Goal: Task Accomplishment & Management: Use online tool/utility

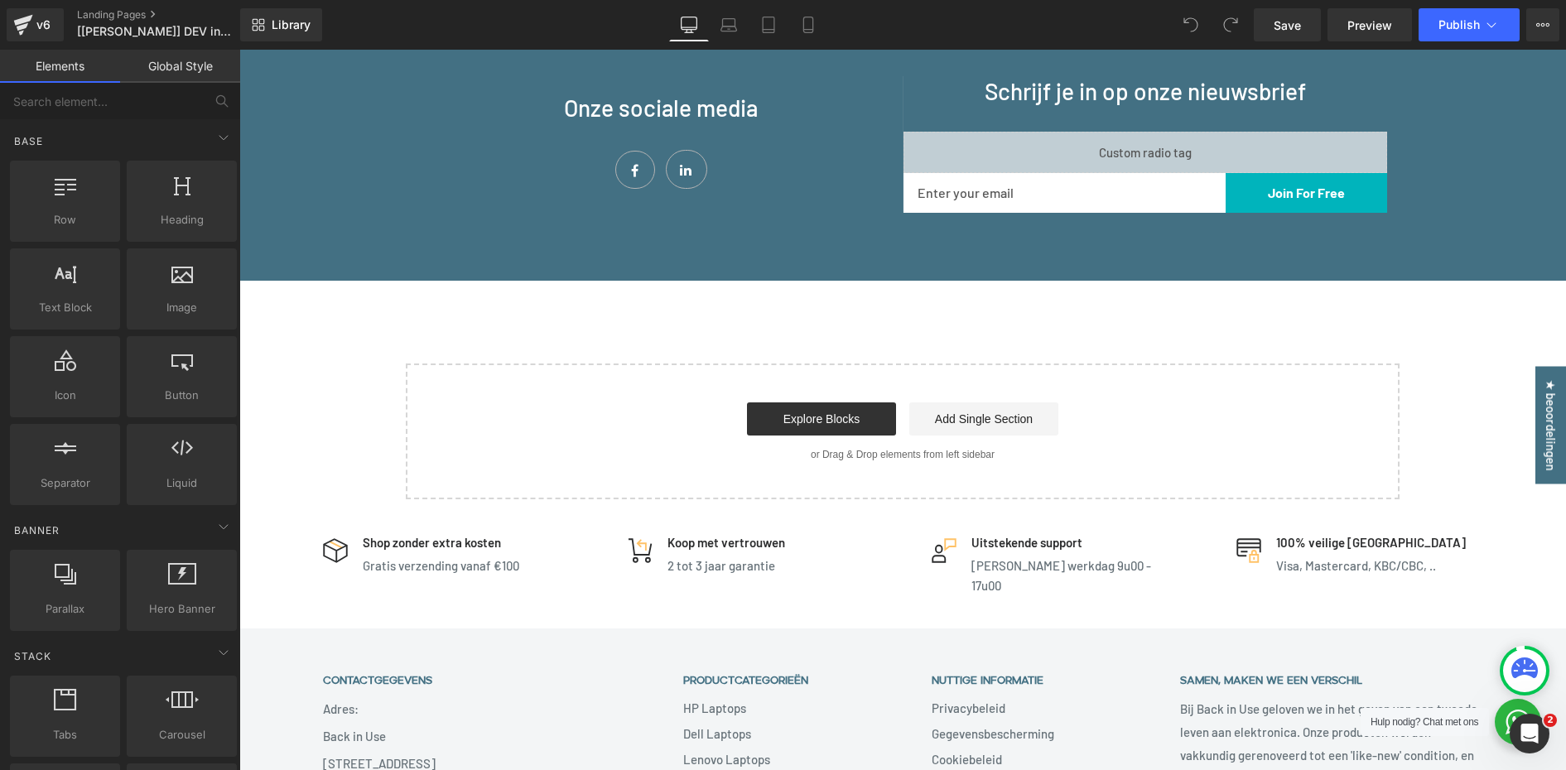
scroll to position [1739, 0]
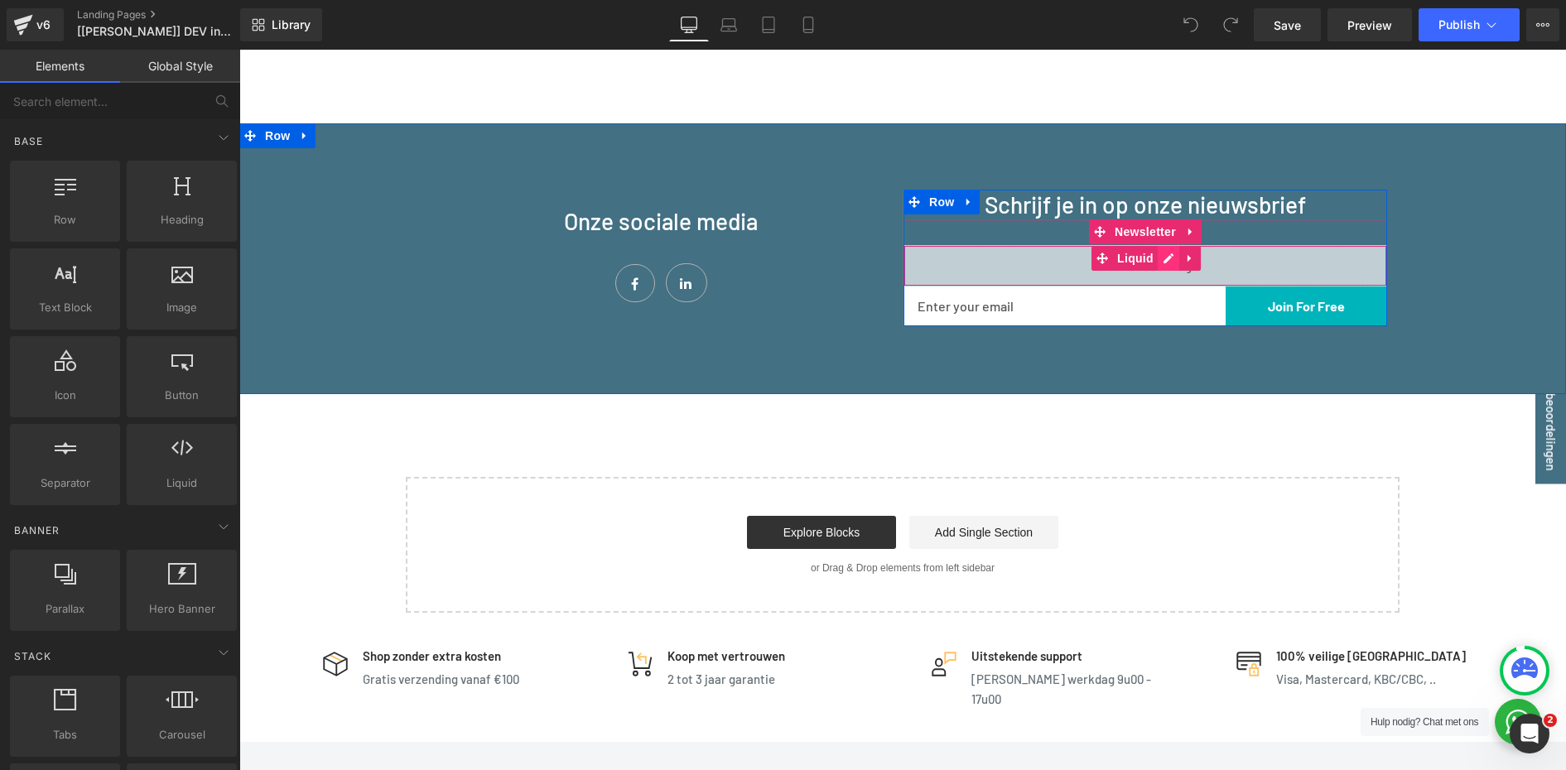
click at [1156, 263] on div "Liquid" at bounding box center [1144, 265] width 483 height 41
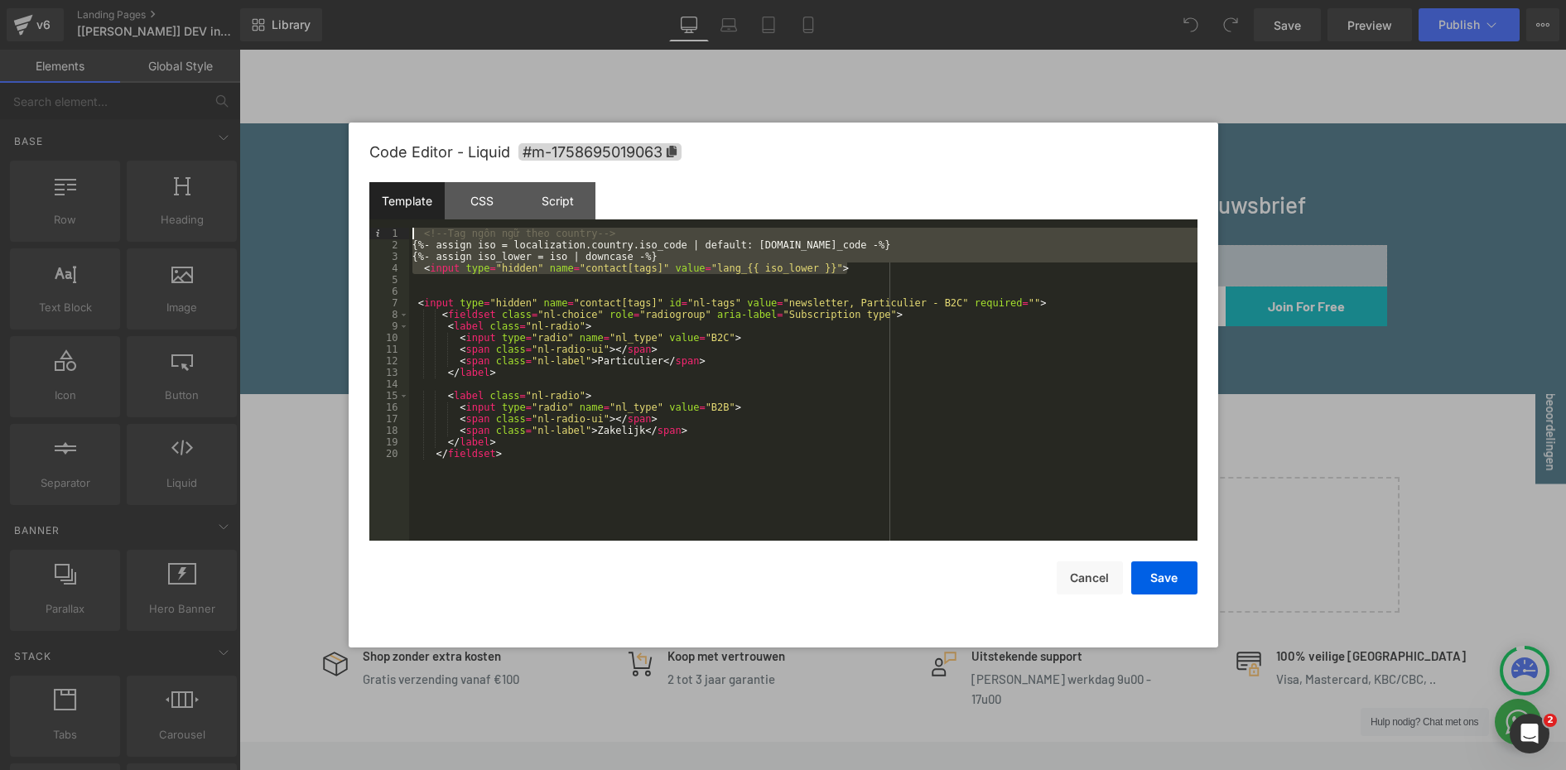
drag, startPoint x: 870, startPoint y: 270, endPoint x: 269, endPoint y: 200, distance: 605.1
click at [269, 200] on body "You are previewing how the will restyle your page. You can not edit Elements in…" at bounding box center [783, 385] width 1566 height 770
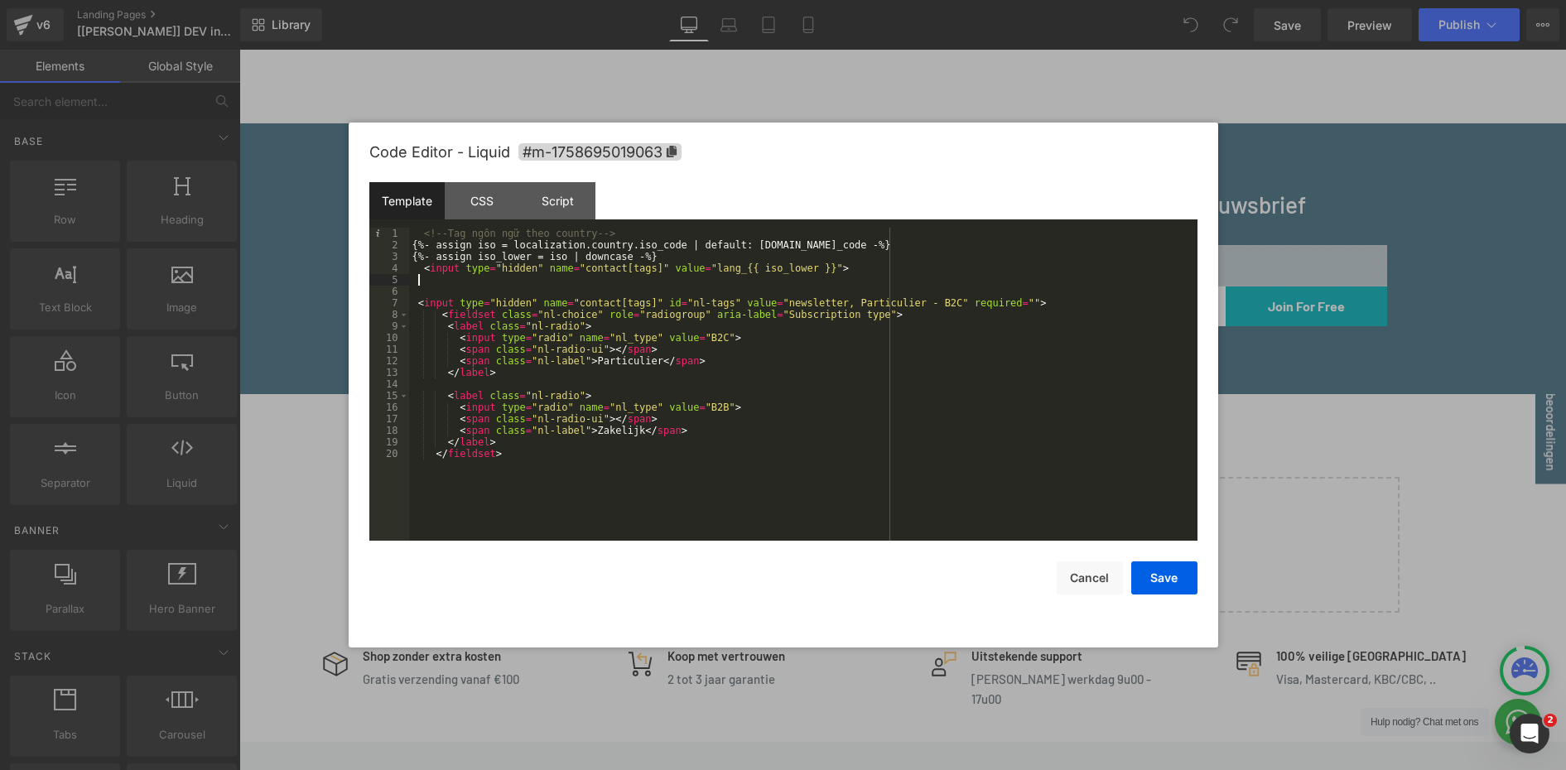
click at [817, 283] on div "<!-- Tag ngôn ngữ theo country --> {%- assign iso = localization.country.iso_co…" at bounding box center [803, 396] width 788 height 336
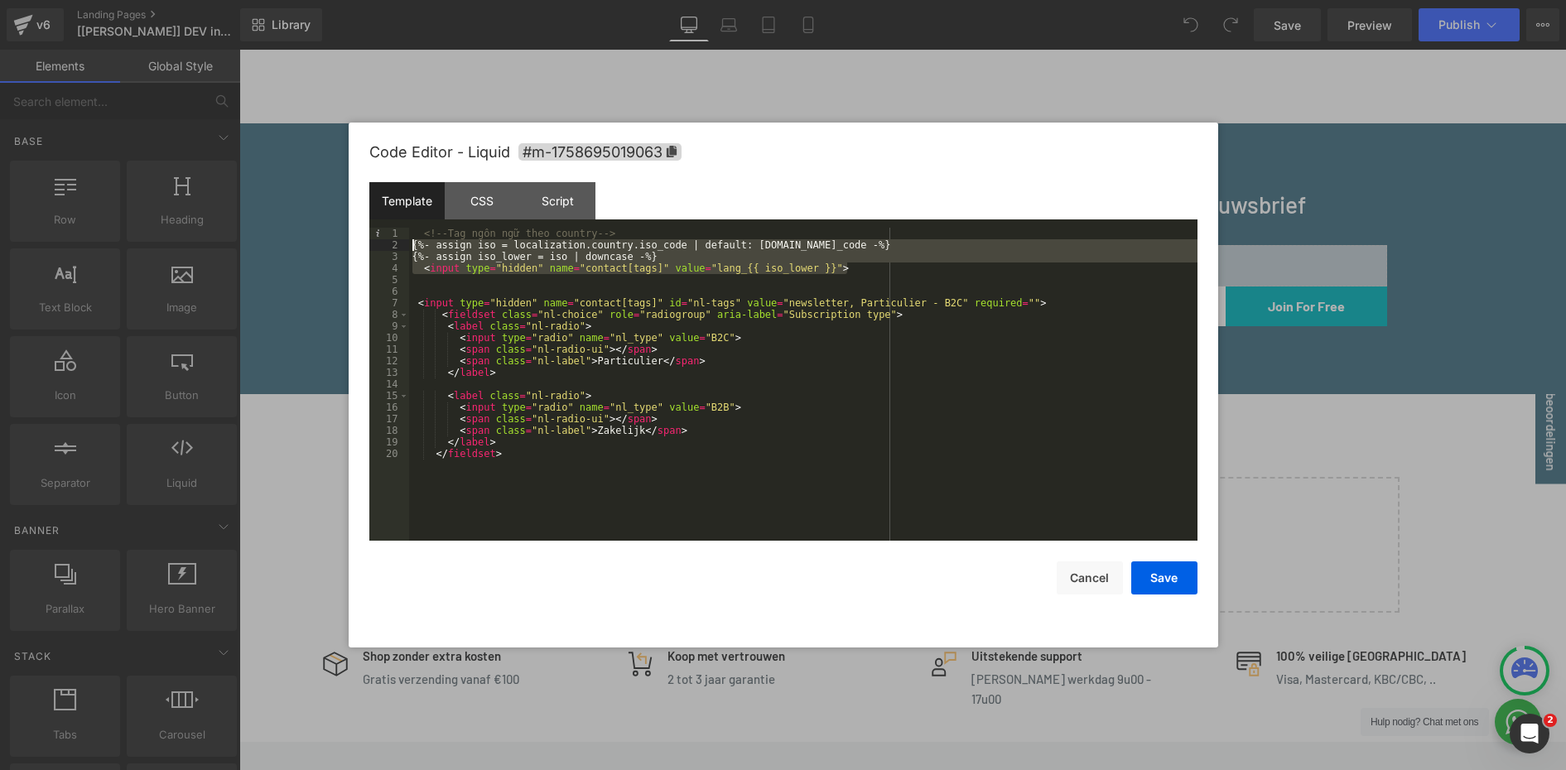
drag, startPoint x: 868, startPoint y: 267, endPoint x: 365, endPoint y: 245, distance: 503.9
click at [365, 245] on div "Code Editor - Liquid #m-1758695019063 Template CSS Script Data 1 2 3 4 5 6 7 8 …" at bounding box center [783, 385] width 869 height 525
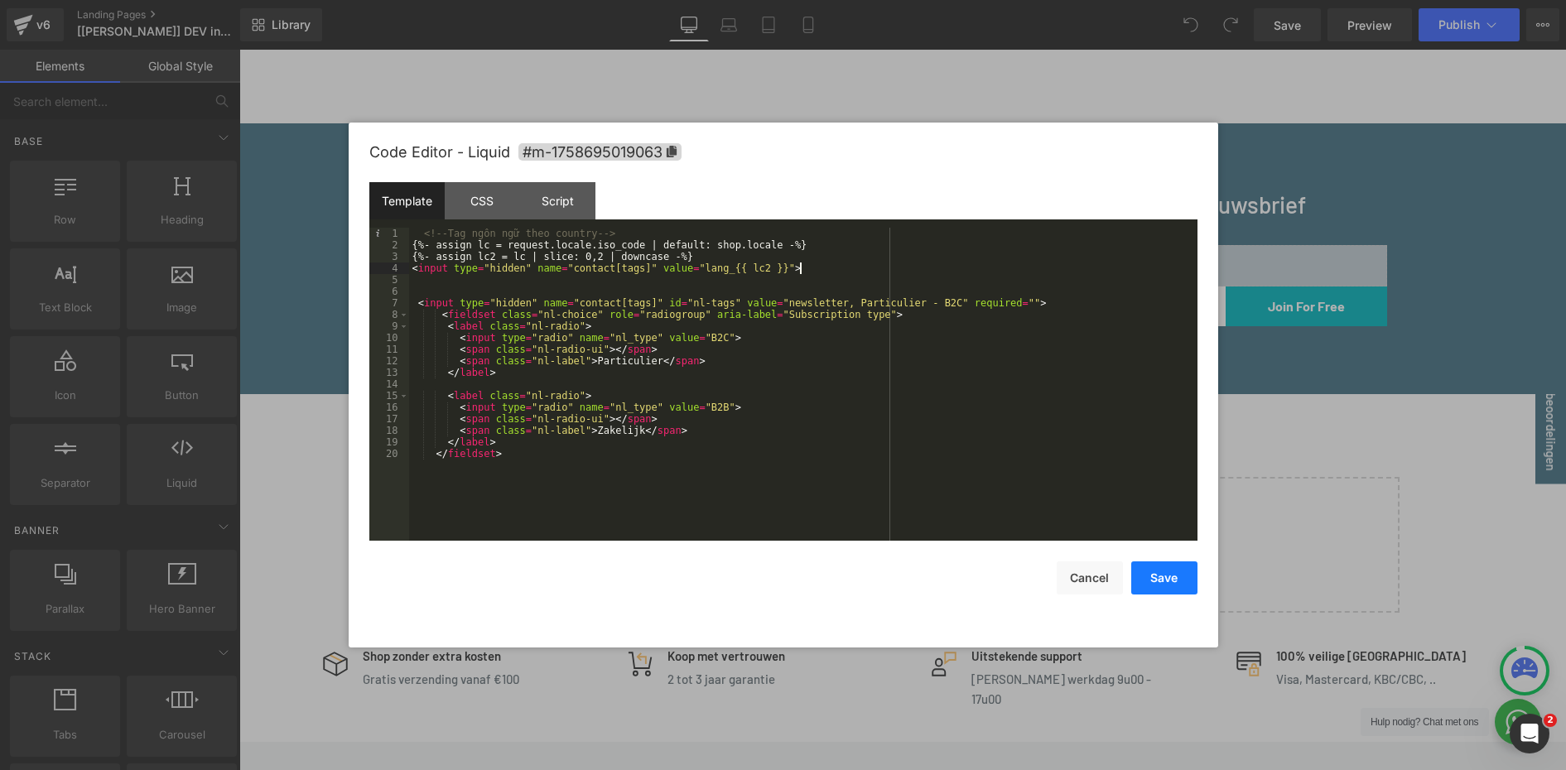
click at [1176, 585] on button "Save" at bounding box center [1164, 577] width 66 height 33
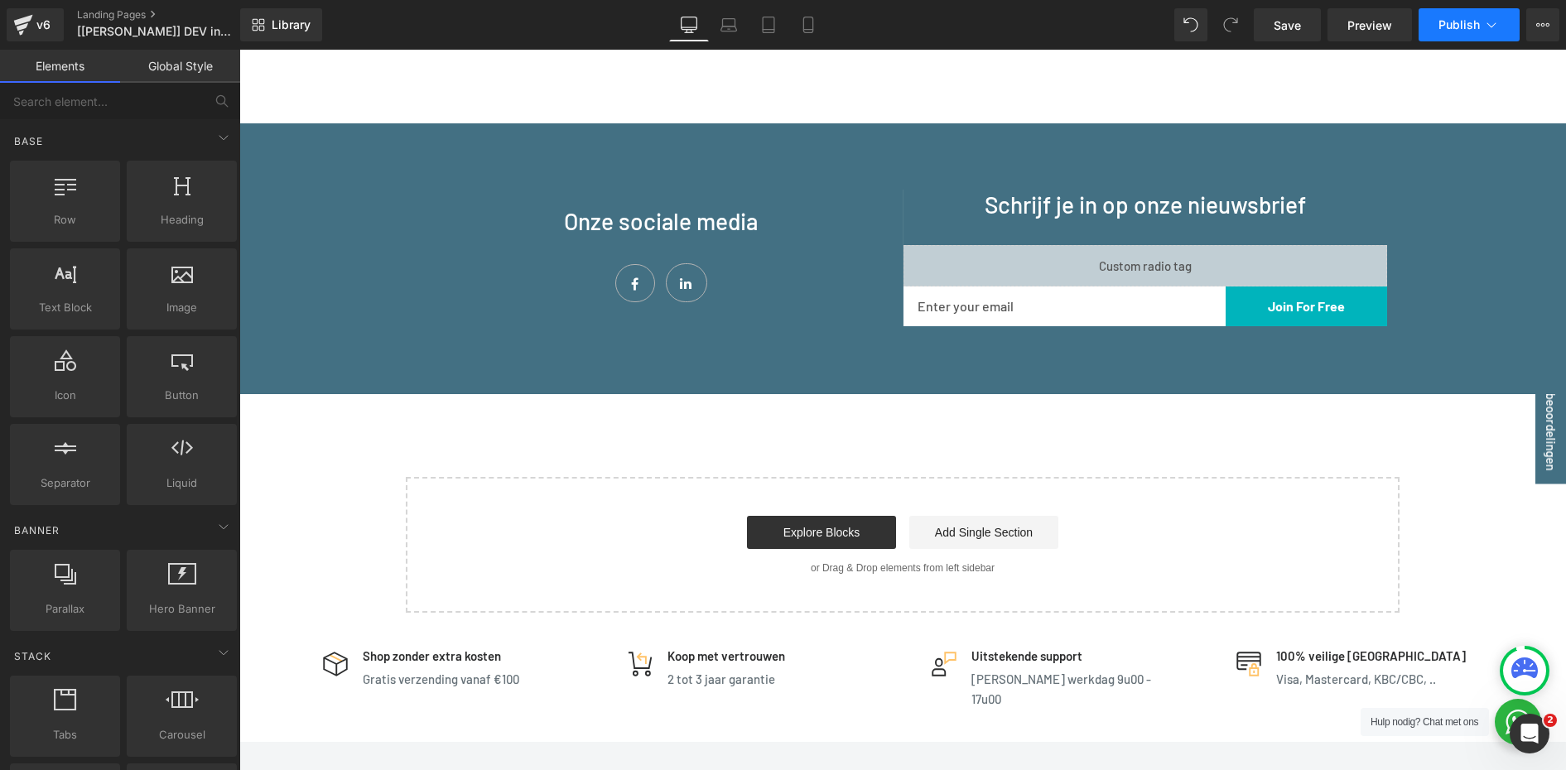
click at [1468, 23] on span "Publish" at bounding box center [1458, 24] width 41 height 13
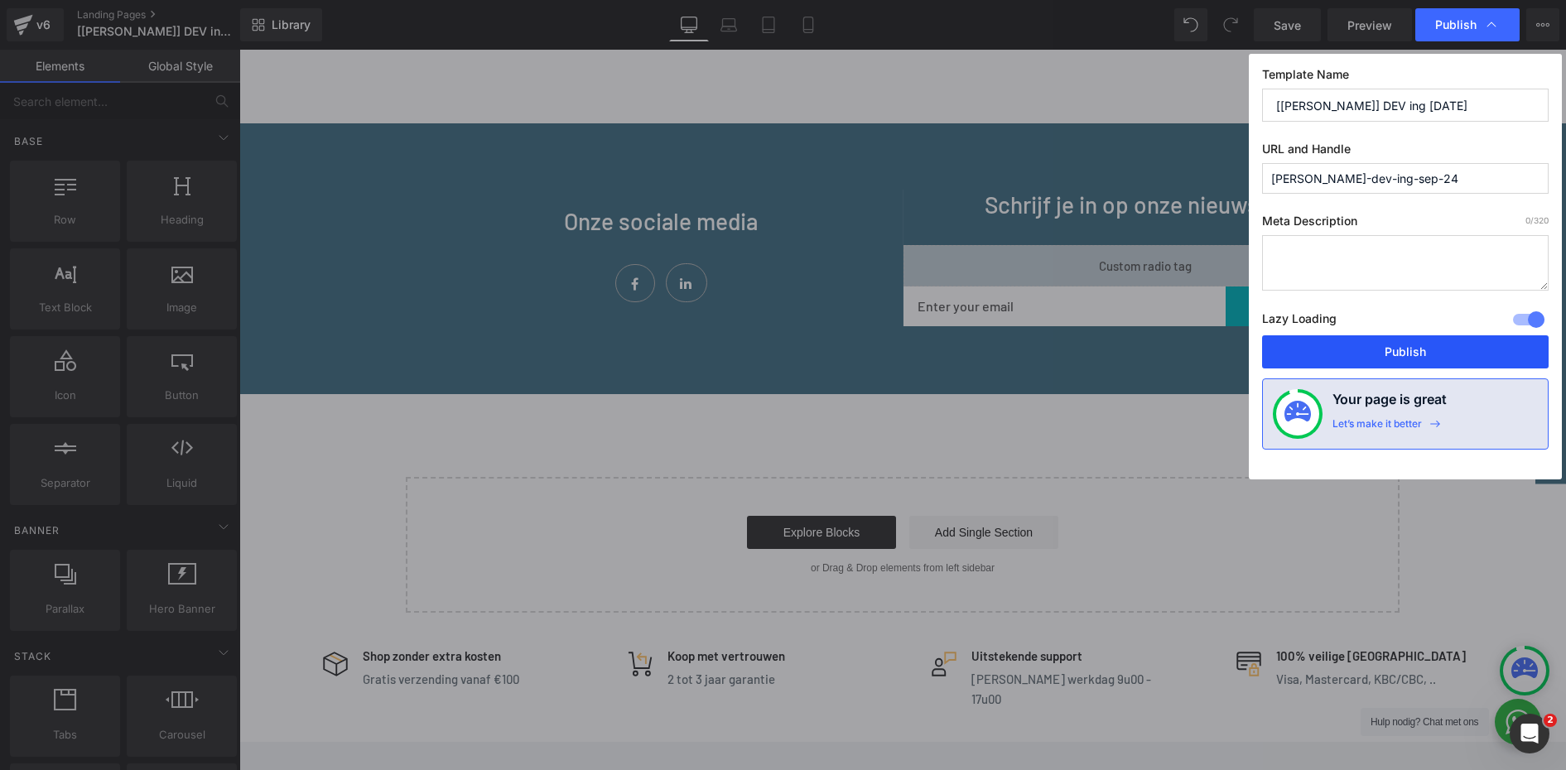
drag, startPoint x: 1419, startPoint y: 345, endPoint x: 1181, endPoint y: 298, distance: 242.2
click at [1419, 345] on button "Publish" at bounding box center [1405, 351] width 286 height 33
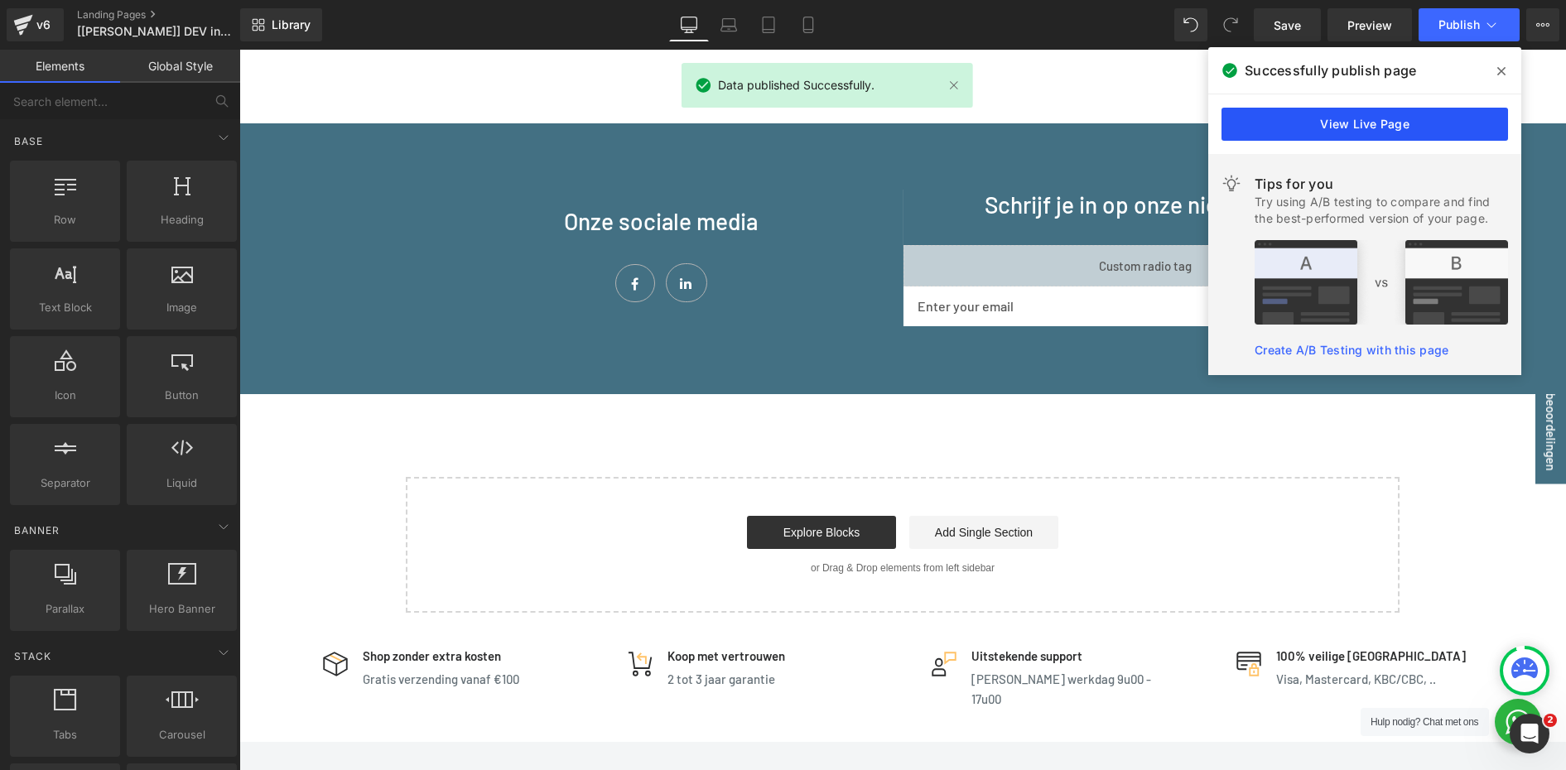
click at [1325, 132] on link "View Live Page" at bounding box center [1364, 124] width 286 height 33
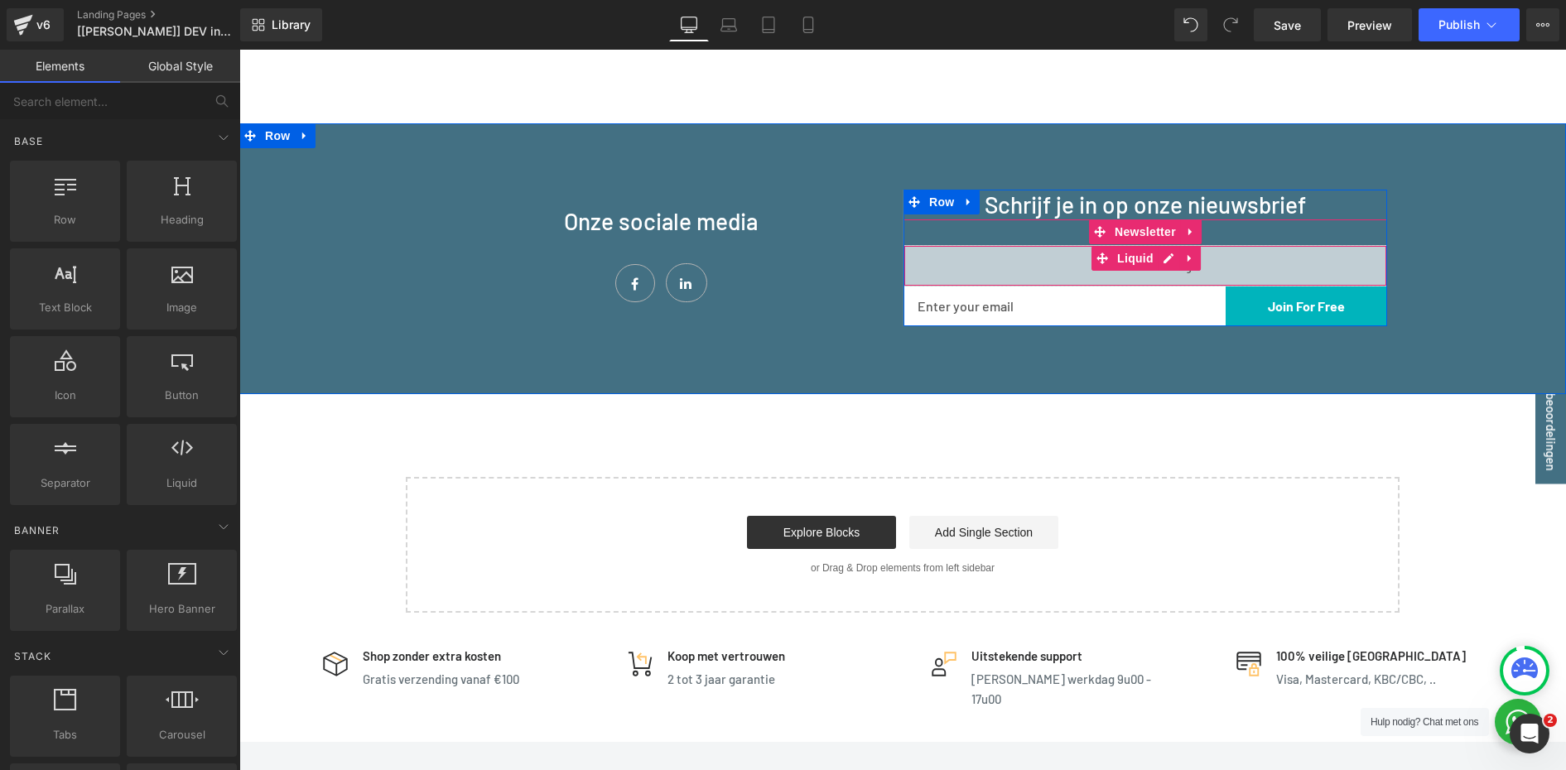
drag, startPoint x: 1077, startPoint y: 265, endPoint x: 1100, endPoint y: 263, distance: 23.2
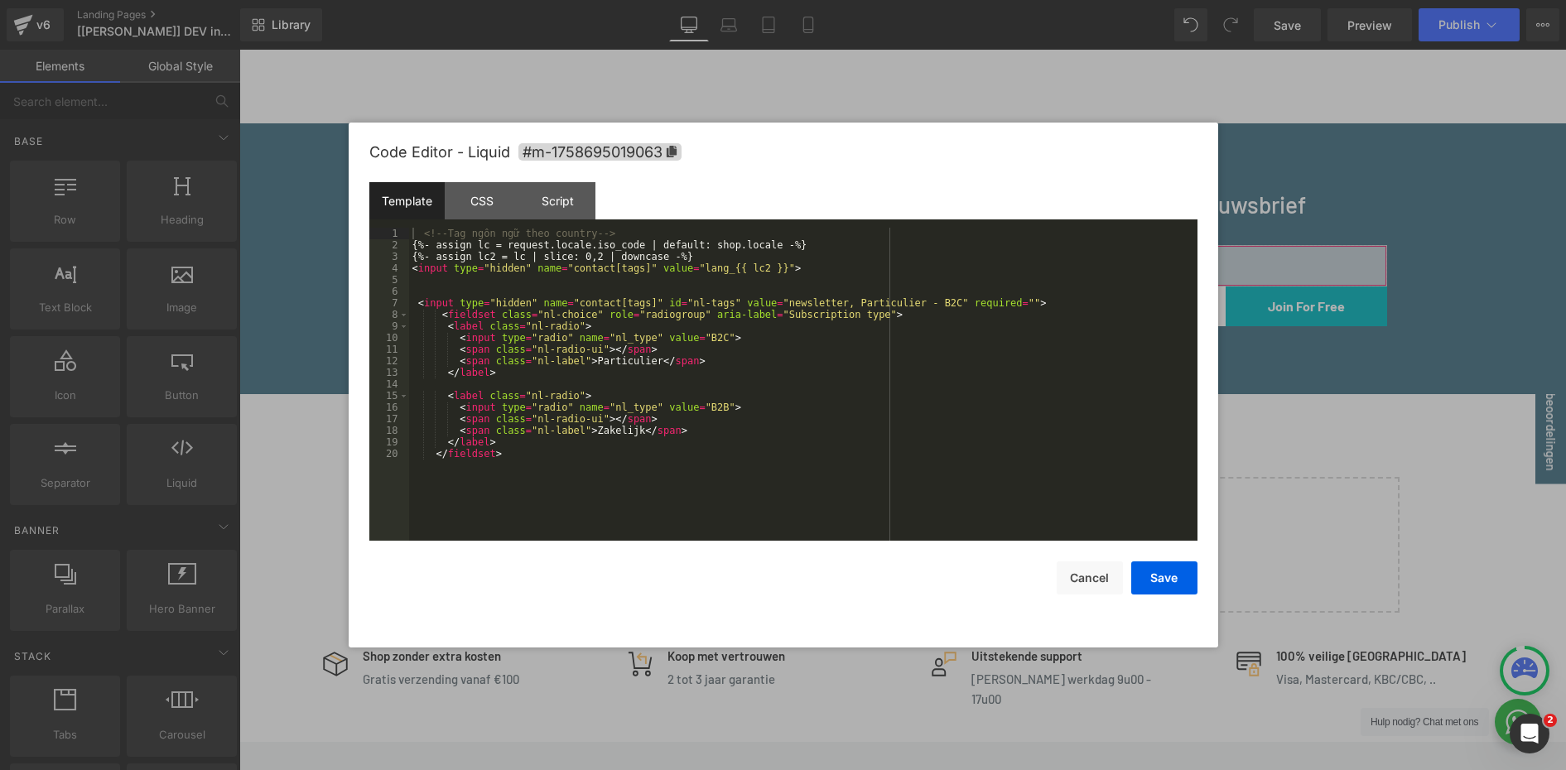
click at [1052, 0] on div "You are previewing how the will restyle your page. You can not edit Elements in…" at bounding box center [783, 0] width 1566 height 0
click at [600, 271] on div "<!-- Tag ngôn ngữ theo country --> {%- assign lc = request.locale.iso_code | de…" at bounding box center [803, 396] width 788 height 336
click at [716, 267] on div "<!-- Tag ngôn ngữ theo country --> {%- assign lc = request.locale.iso_code | de…" at bounding box center [803, 396] width 788 height 336
click at [637, 271] on div "<!-- Tag ngôn ngữ theo country --> {%- assign lc = request.locale.iso_code | de…" at bounding box center [803, 396] width 788 height 336
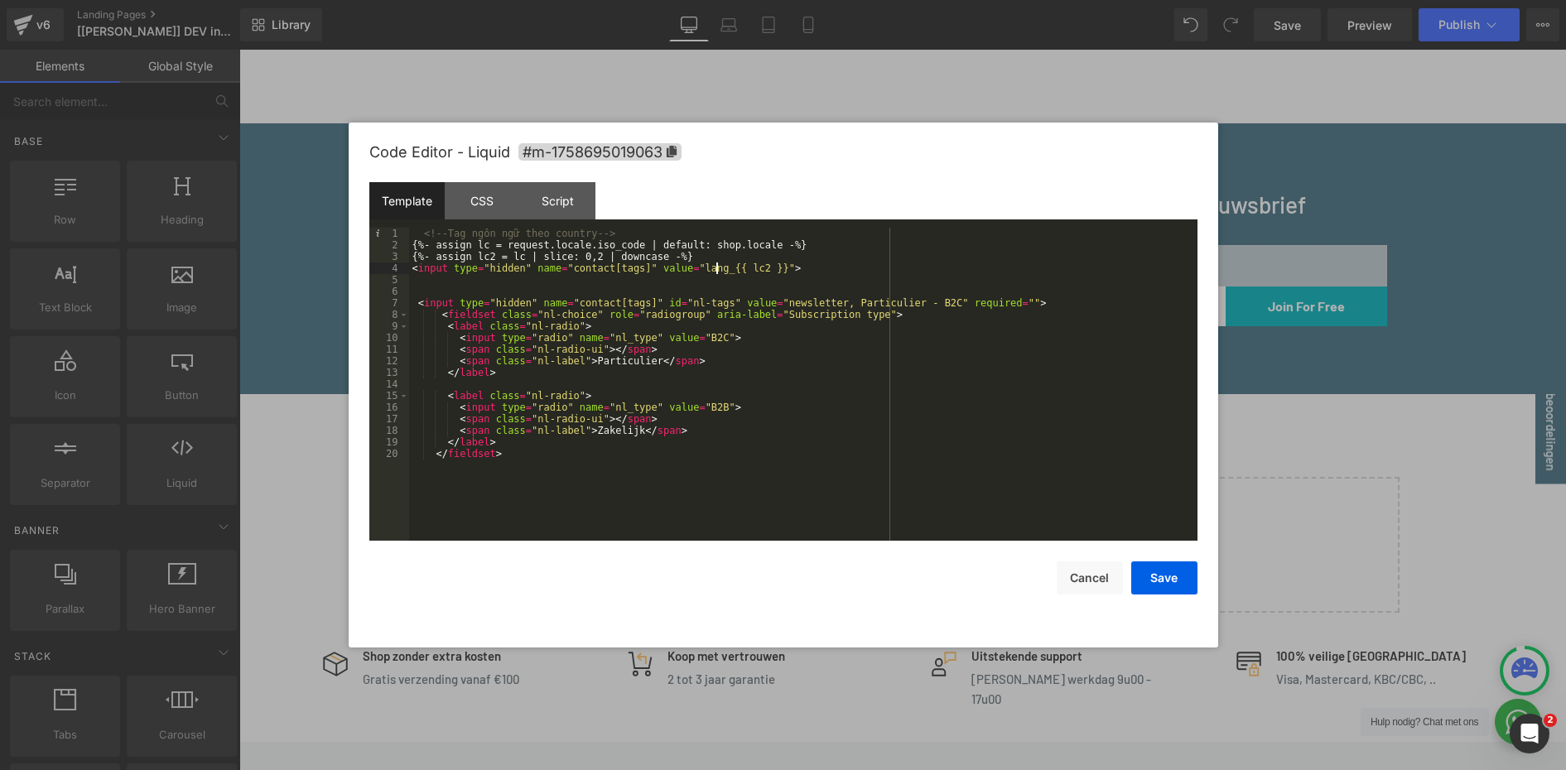
click at [717, 270] on div "<!-- Tag ngôn ngữ theo country --> {%- assign lc = request.locale.iso_code | de…" at bounding box center [803, 396] width 788 height 336
click at [955, 392] on div "<!-- Tag ngôn ngữ theo country --> {%- assign lc = request.locale.iso_code | de…" at bounding box center [803, 396] width 788 height 336
click at [881, 298] on div "<!-- Tag ngôn ngữ theo country --> {%- assign lc = request.locale.iso_code | de…" at bounding box center [803, 396] width 788 height 336
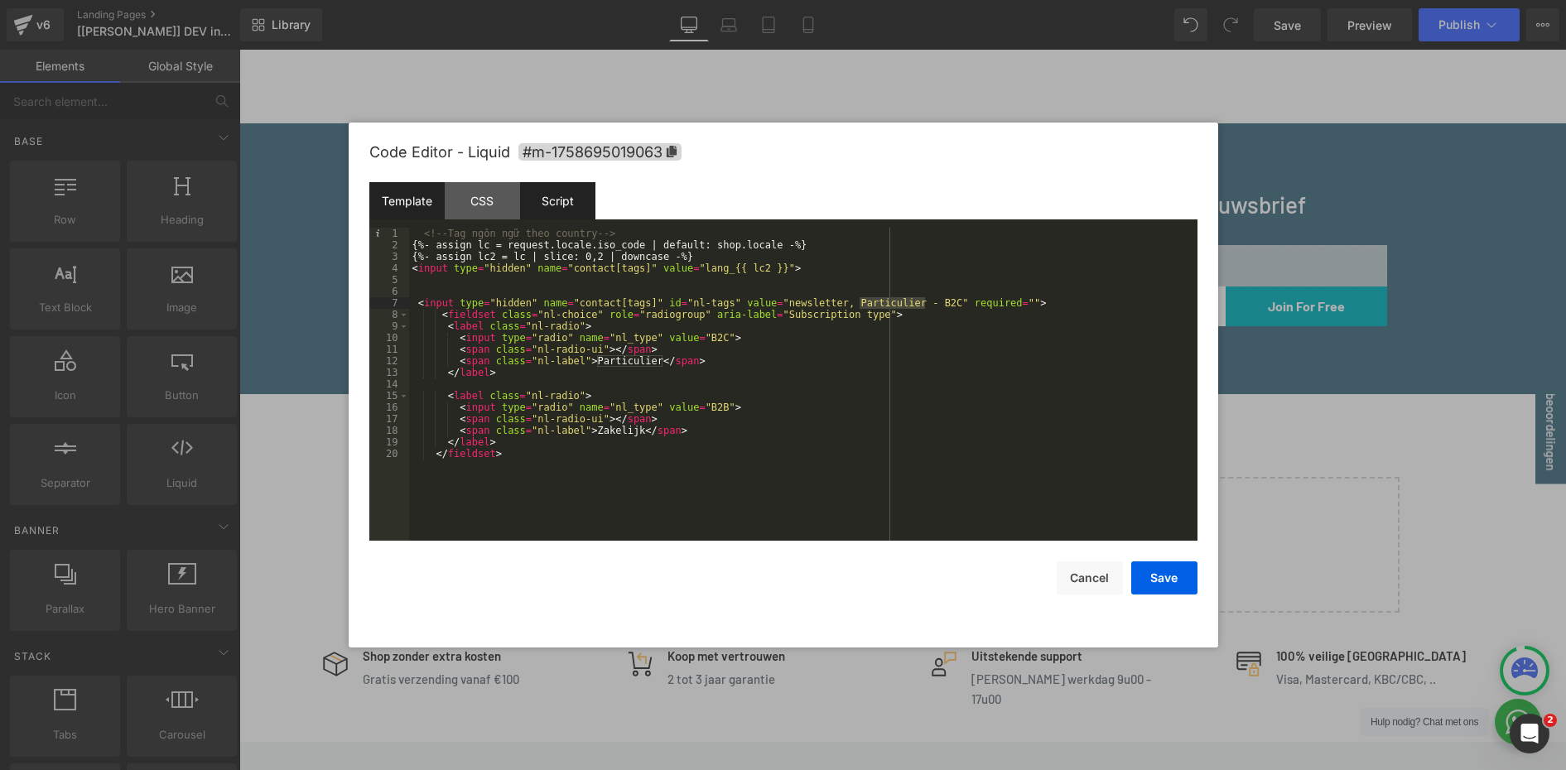
click at [567, 193] on div "Script" at bounding box center [557, 200] width 75 height 37
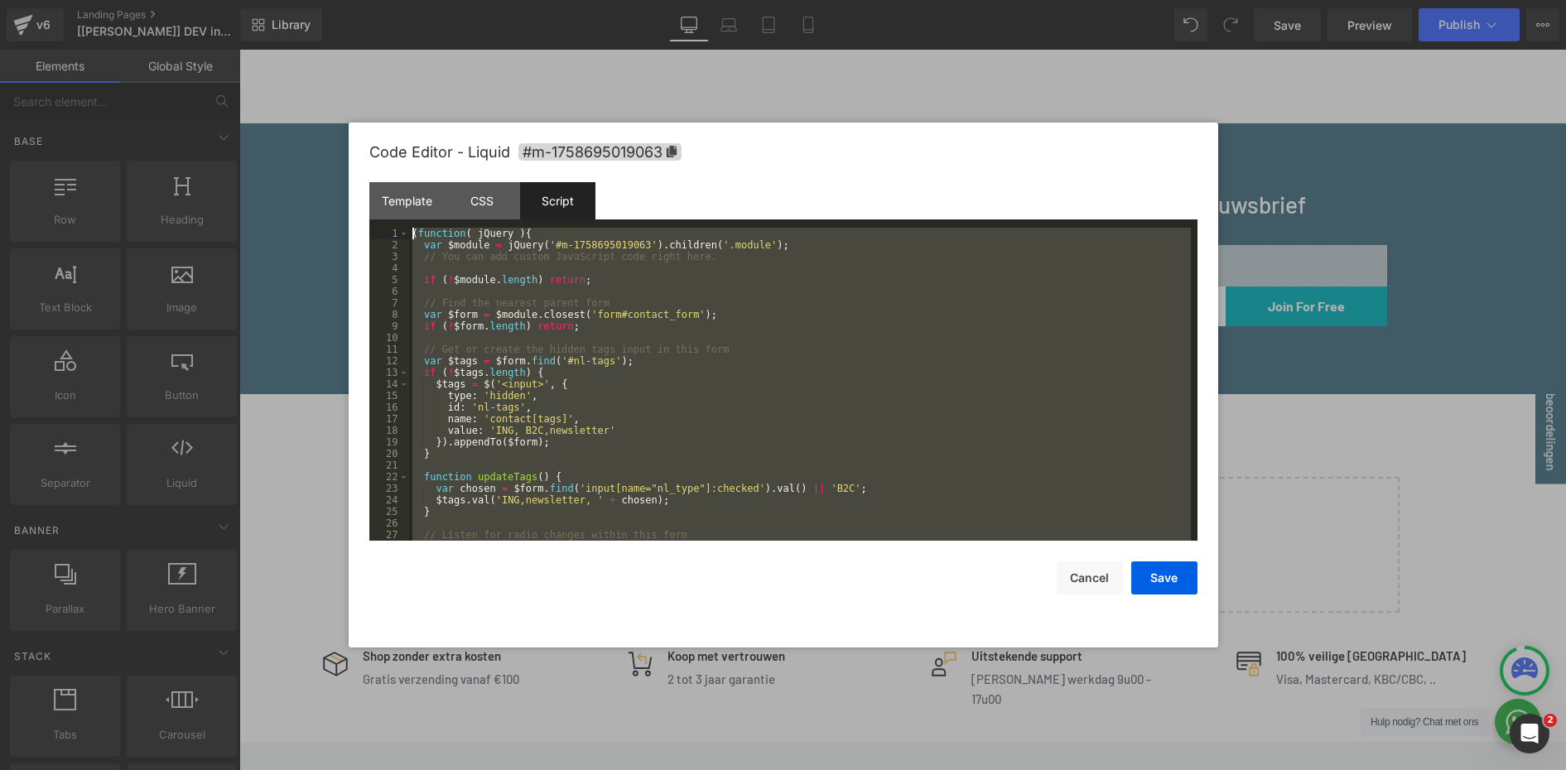
drag, startPoint x: 620, startPoint y: 535, endPoint x: 248, endPoint y: 153, distance: 533.4
click at [248, 153] on body "You are previewing how the will restyle your page. You can not edit Elements in…" at bounding box center [783, 385] width 1566 height 770
click at [615, 384] on div "( function ( jQuery ) { var $module = jQuery ( '#m-1758695019063' ) . children …" at bounding box center [800, 384] width 782 height 313
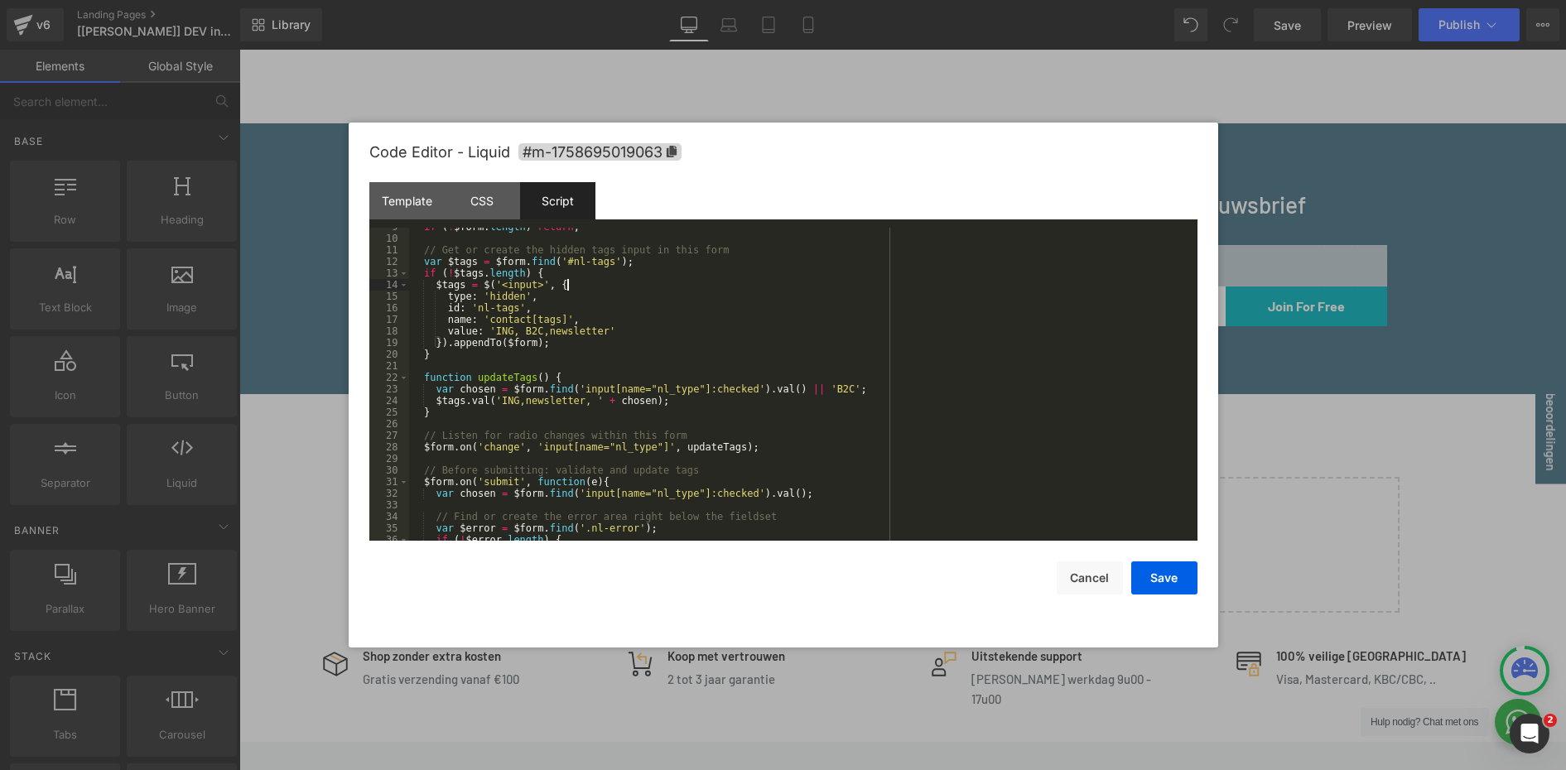
scroll to position [348, 0]
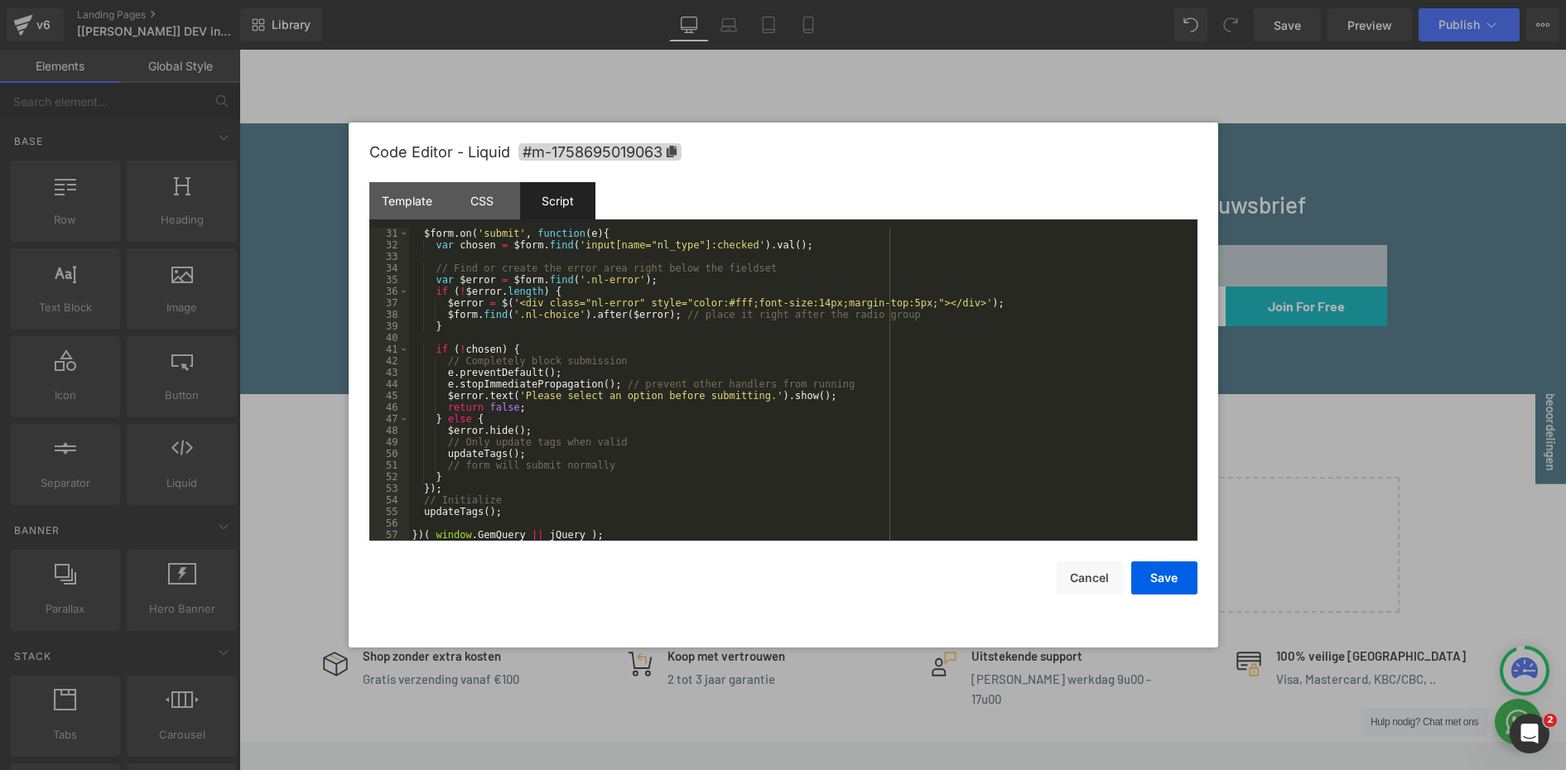
click at [639, 534] on div "$form . on ( 'submit' , function ( e ) { var chosen = $form . find ( 'input[nam…" at bounding box center [800, 396] width 782 height 336
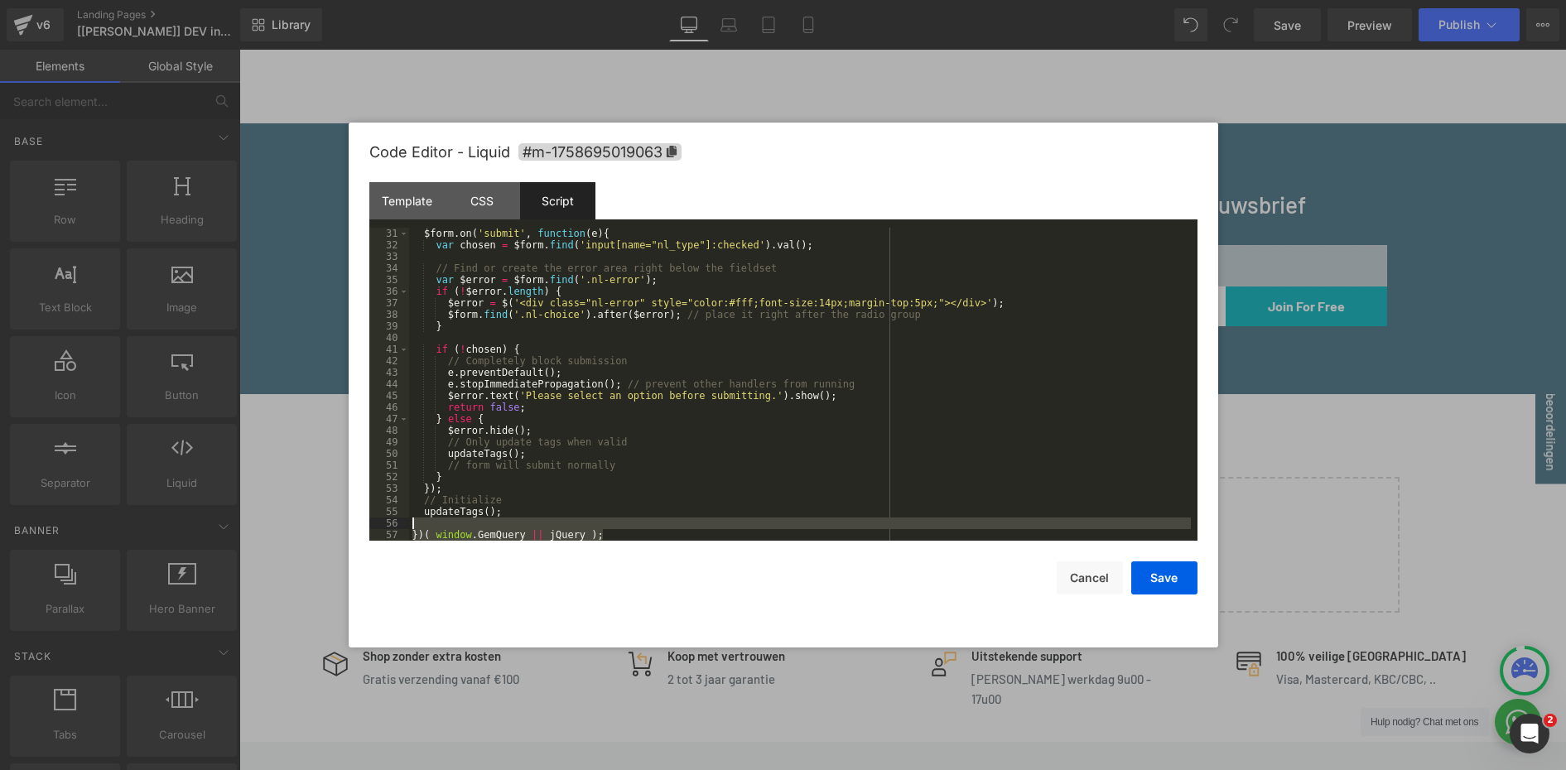
drag, startPoint x: 641, startPoint y: 532, endPoint x: 553, endPoint y: 517, distance: 89.0
click at [553, 517] on div "$form . on ( 'submit' , function ( e ) { var chosen = $form . find ( 'input[nam…" at bounding box center [800, 396] width 782 height 336
click at [689, 509] on div "$form . on ( 'submit' , function ( e ) { var chosen = $form . find ( 'input[nam…" at bounding box center [800, 396] width 782 height 336
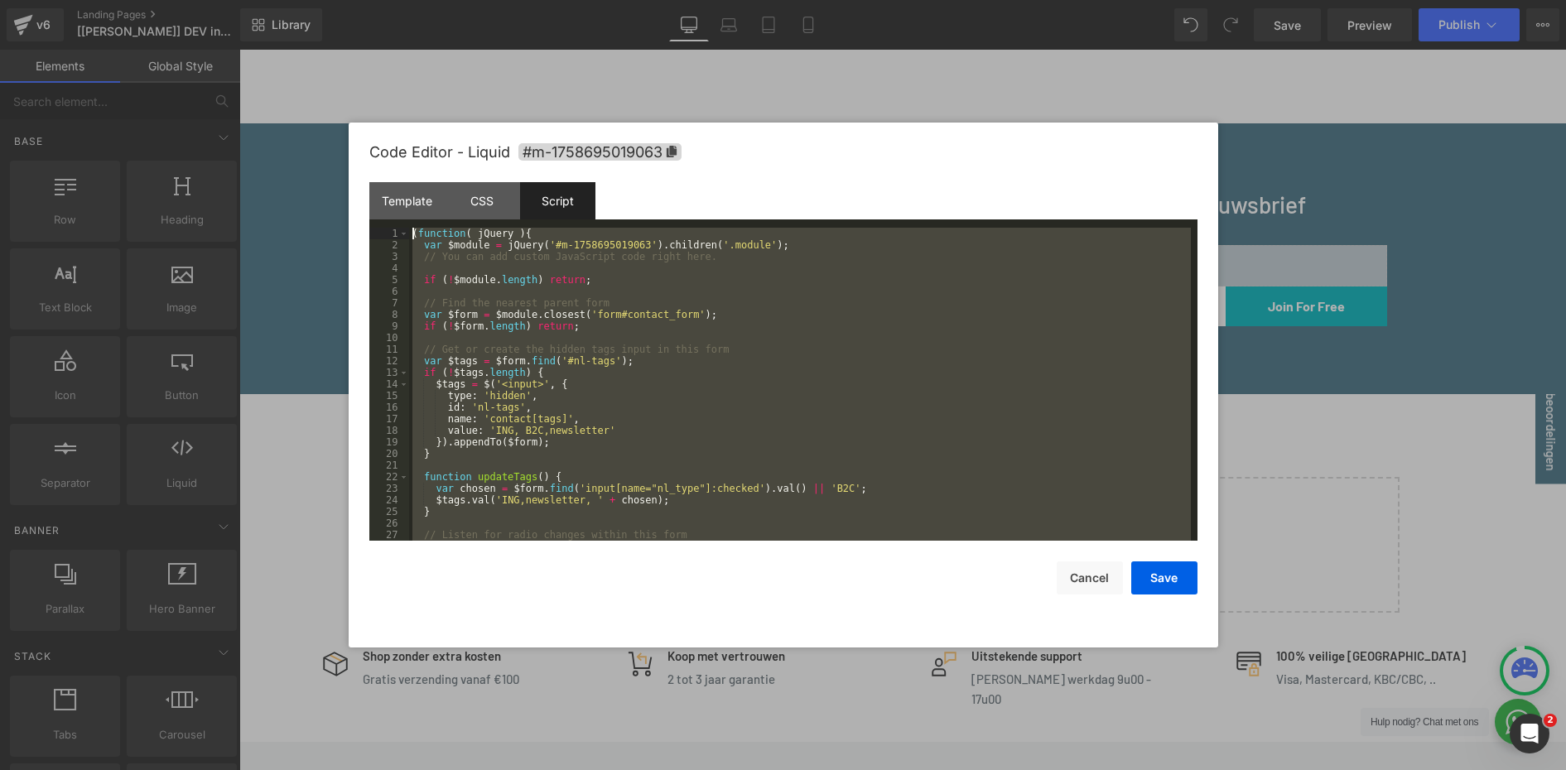
scroll to position [0, 0]
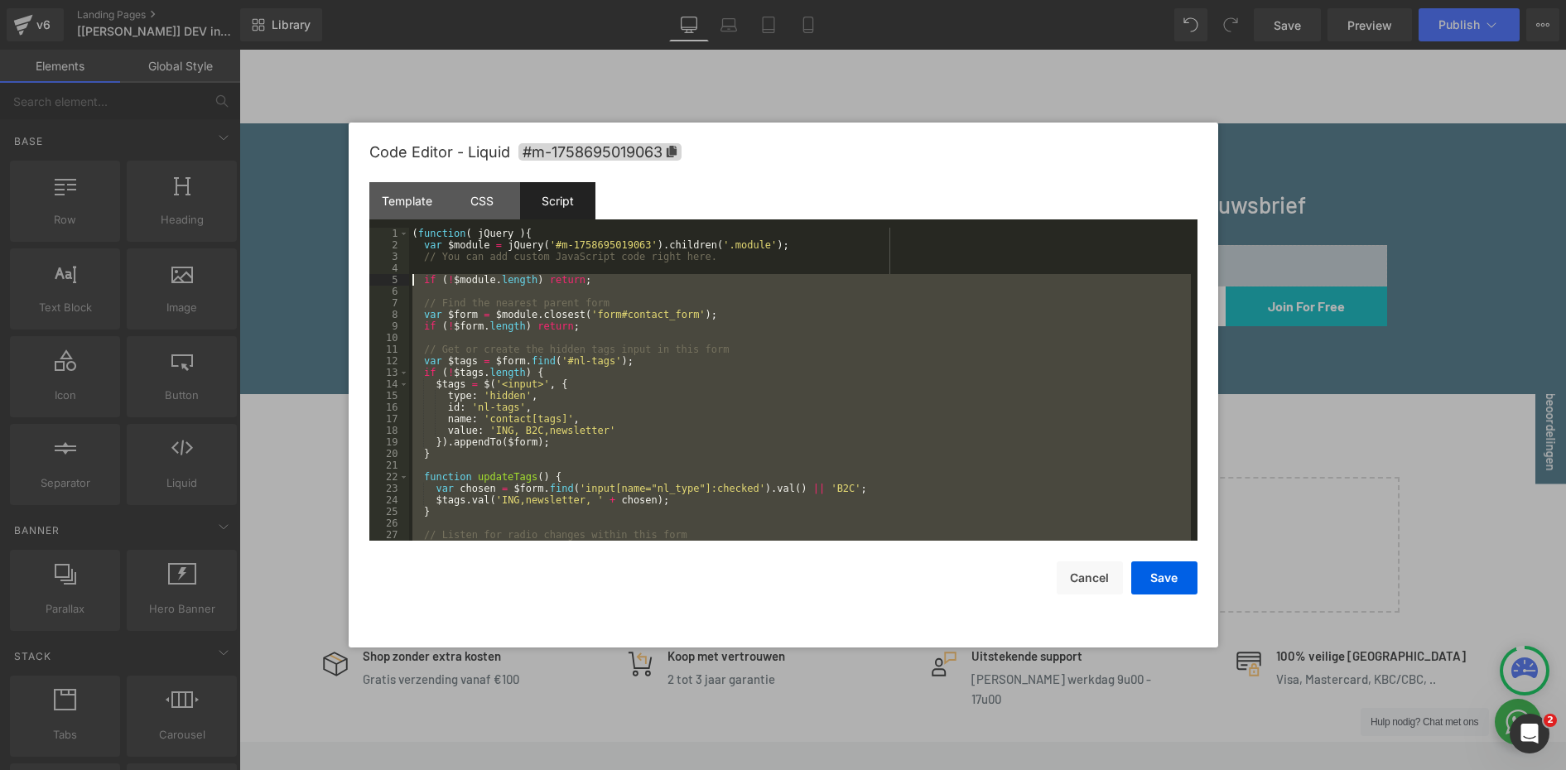
drag, startPoint x: 541, startPoint y: 508, endPoint x: 297, endPoint y: 277, distance: 336.7
click at [297, 277] on body "You are previewing how the will restyle your page. You can not edit Elements in…" at bounding box center [783, 385] width 1566 height 770
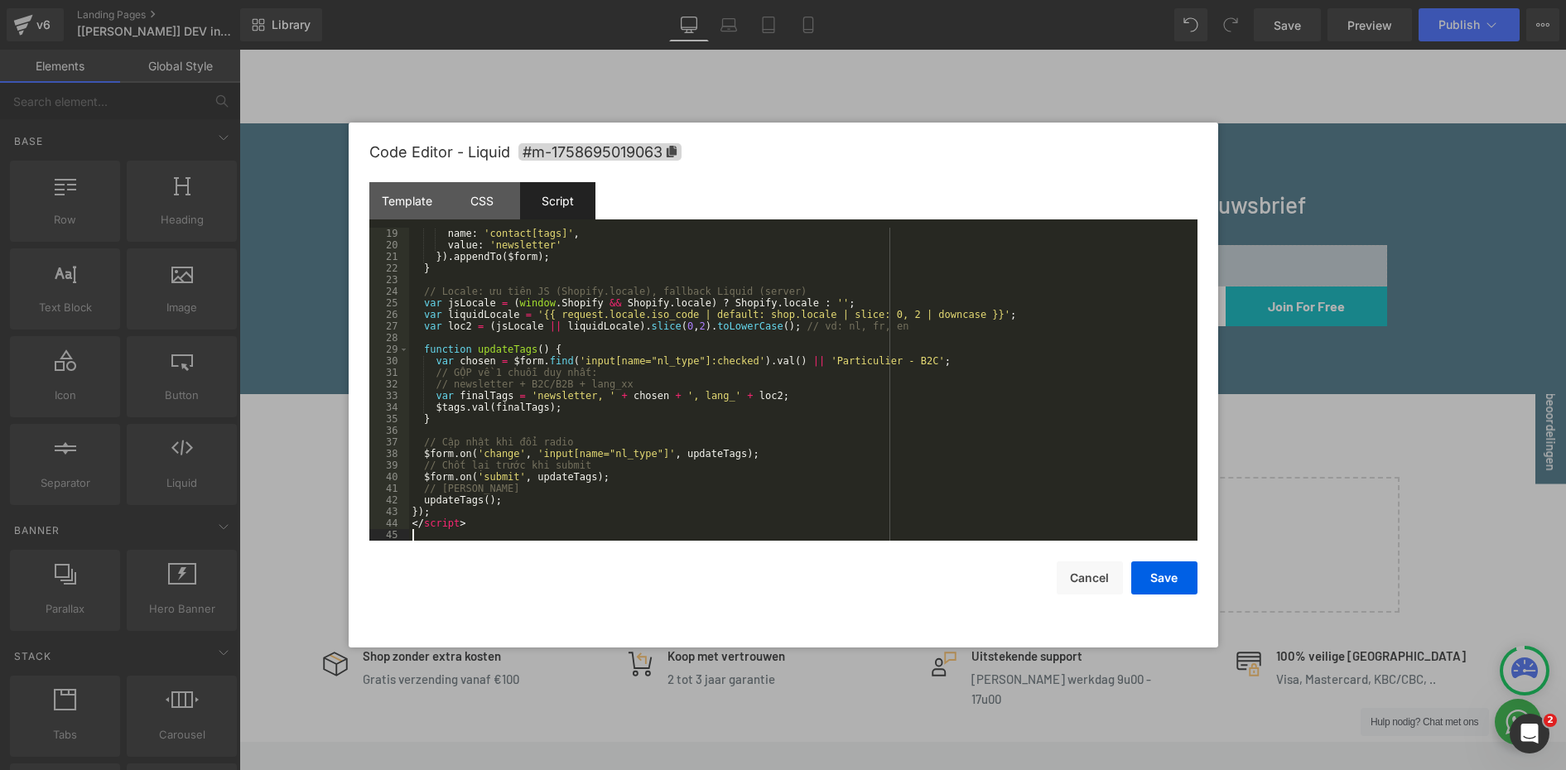
scroll to position [209, 0]
drag, startPoint x: 496, startPoint y: 522, endPoint x: 395, endPoint y: 522, distance: 101.0
click at [395, 522] on pre "19 20 21 22 23 24 25 26 27 28 29 30 31 32 33 34 35 36 37 38 39 40 41 42 43 44 4…" at bounding box center [783, 384] width 828 height 313
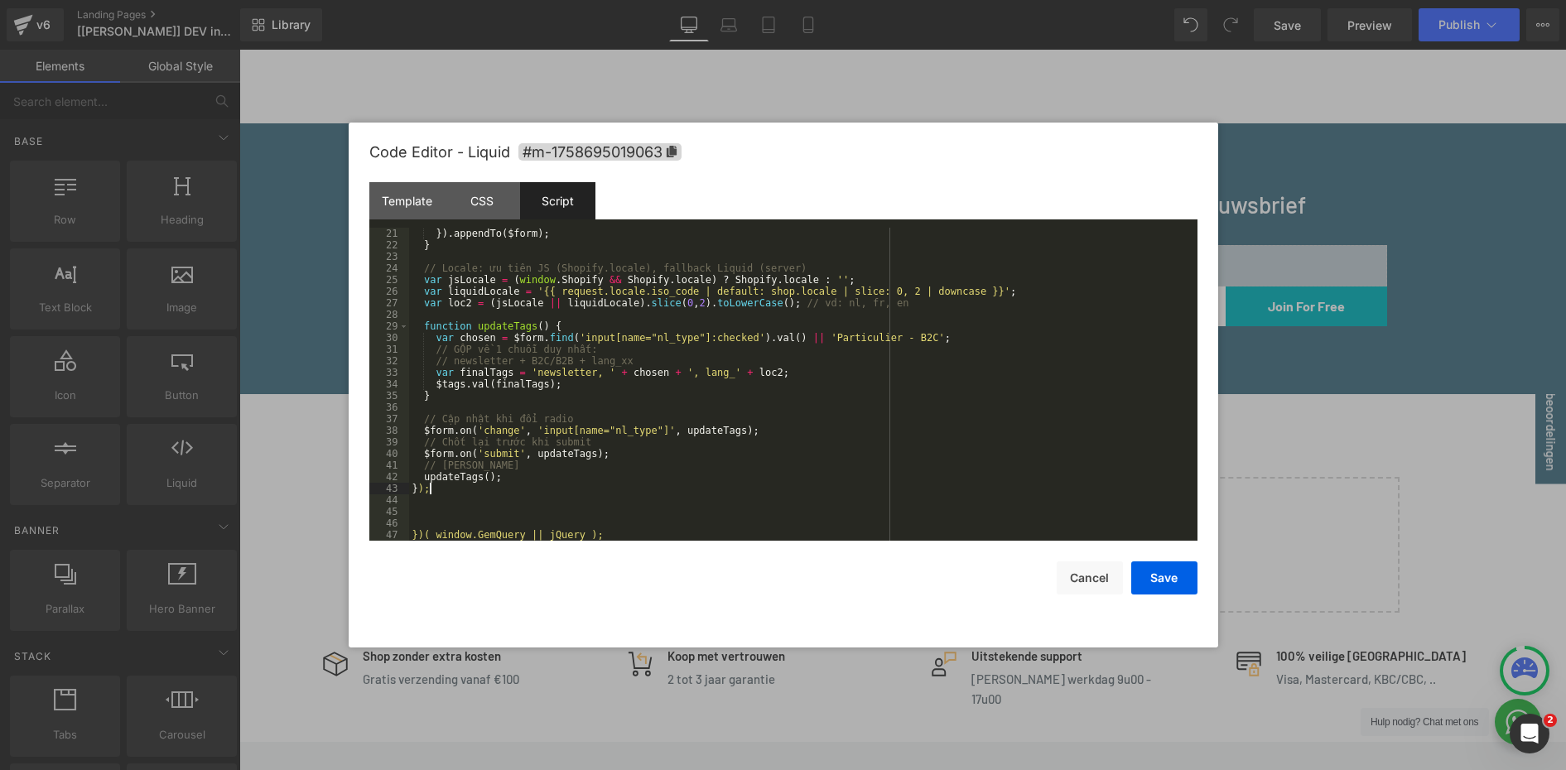
drag, startPoint x: 449, startPoint y: 488, endPoint x: 407, endPoint y: 489, distance: 41.4
click at [408, 489] on pre "21 22 23 24 25 26 27 28 29 30 31 32 33 34 35 36 37 38 39 40 41 42 43 44 45 46 4…" at bounding box center [783, 384] width 828 height 313
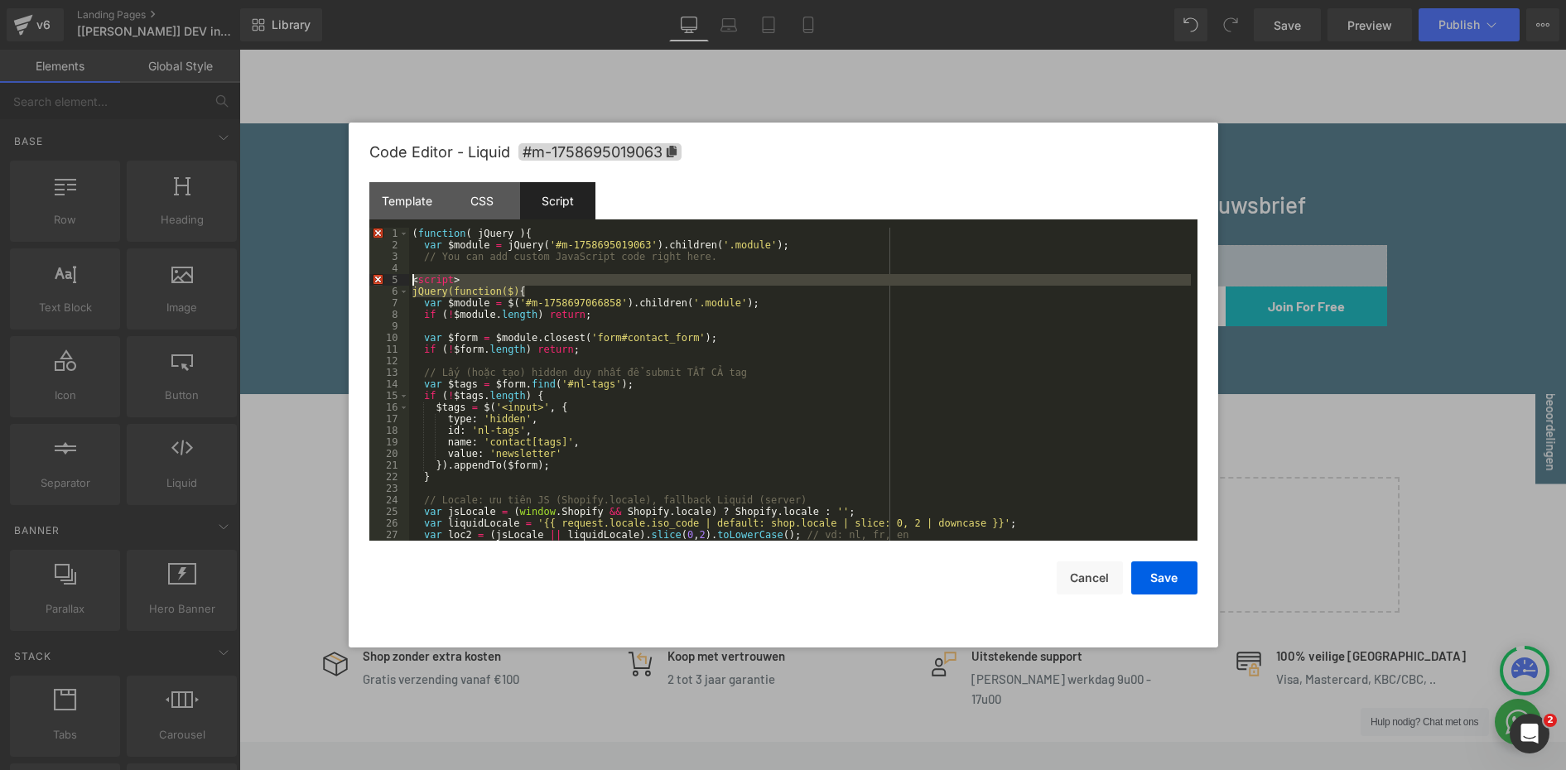
drag, startPoint x: 530, startPoint y: 291, endPoint x: 366, endPoint y: 282, distance: 164.1
click at [366, 282] on div "Code Editor - Liquid #m-1758695019063 Template CSS Script Data 1 2 3 4 5 6 7 8 …" at bounding box center [783, 385] width 869 height 525
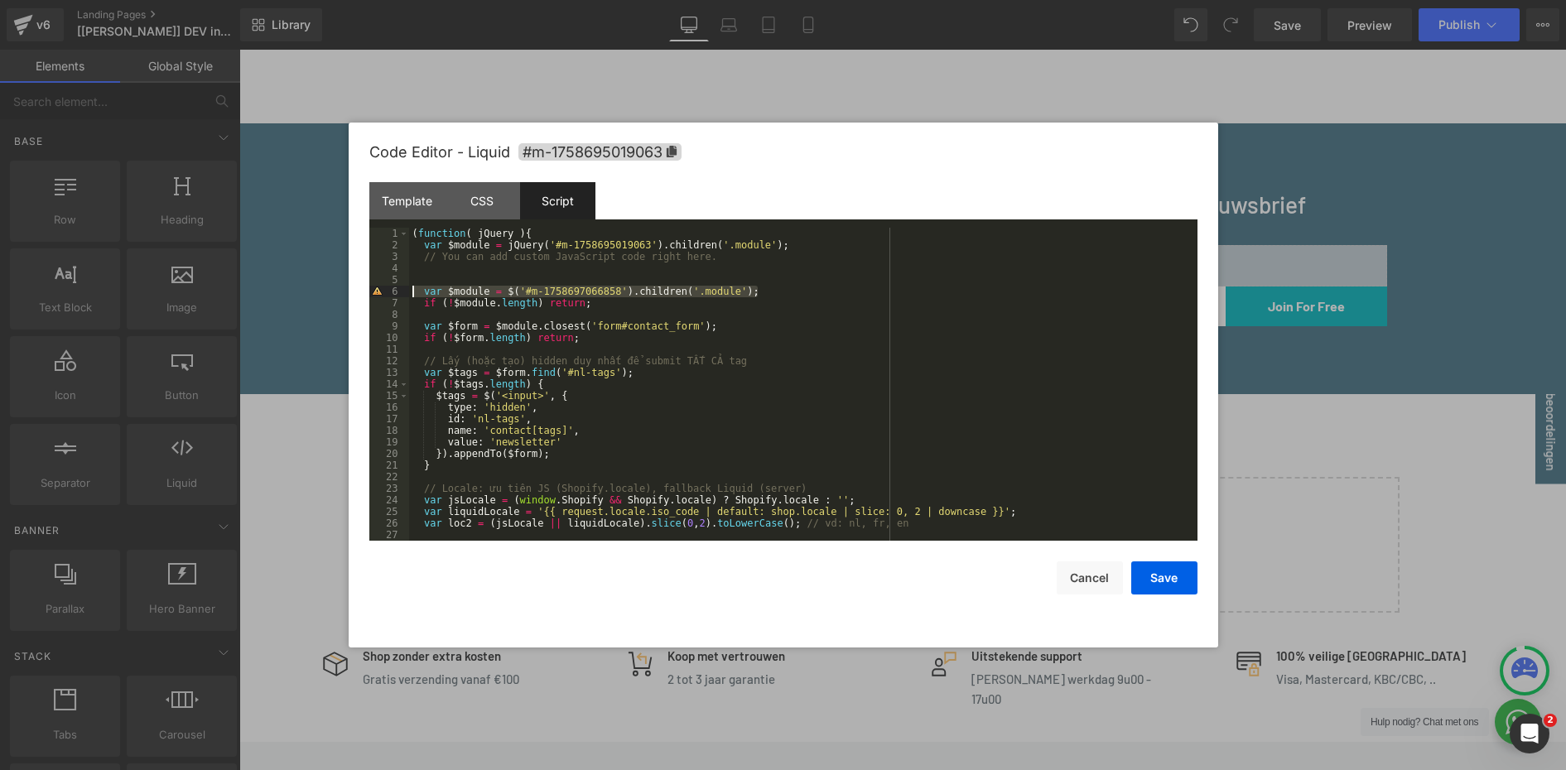
drag, startPoint x: 807, startPoint y: 287, endPoint x: 376, endPoint y: 294, distance: 431.4
click at [376, 294] on pre "1 2 3 4 5 6 7 8 9 10 11 12 13 14 15 16 17 18 19 20 21 22 23 24 25 26 27 28 ( fu…" at bounding box center [783, 384] width 828 height 313
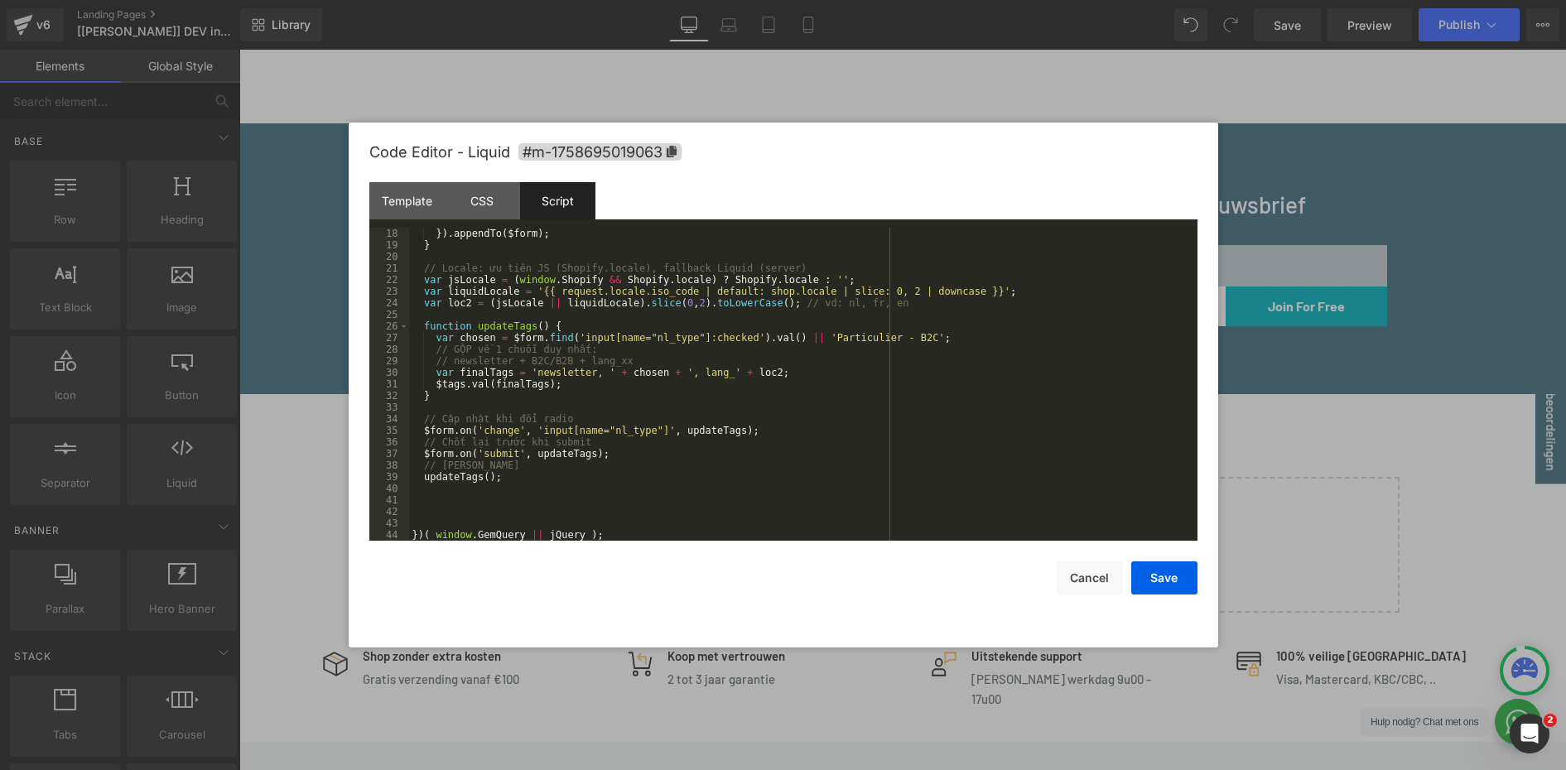
scroll to position [197, 0]
click at [486, 210] on div "CSS" at bounding box center [482, 200] width 75 height 37
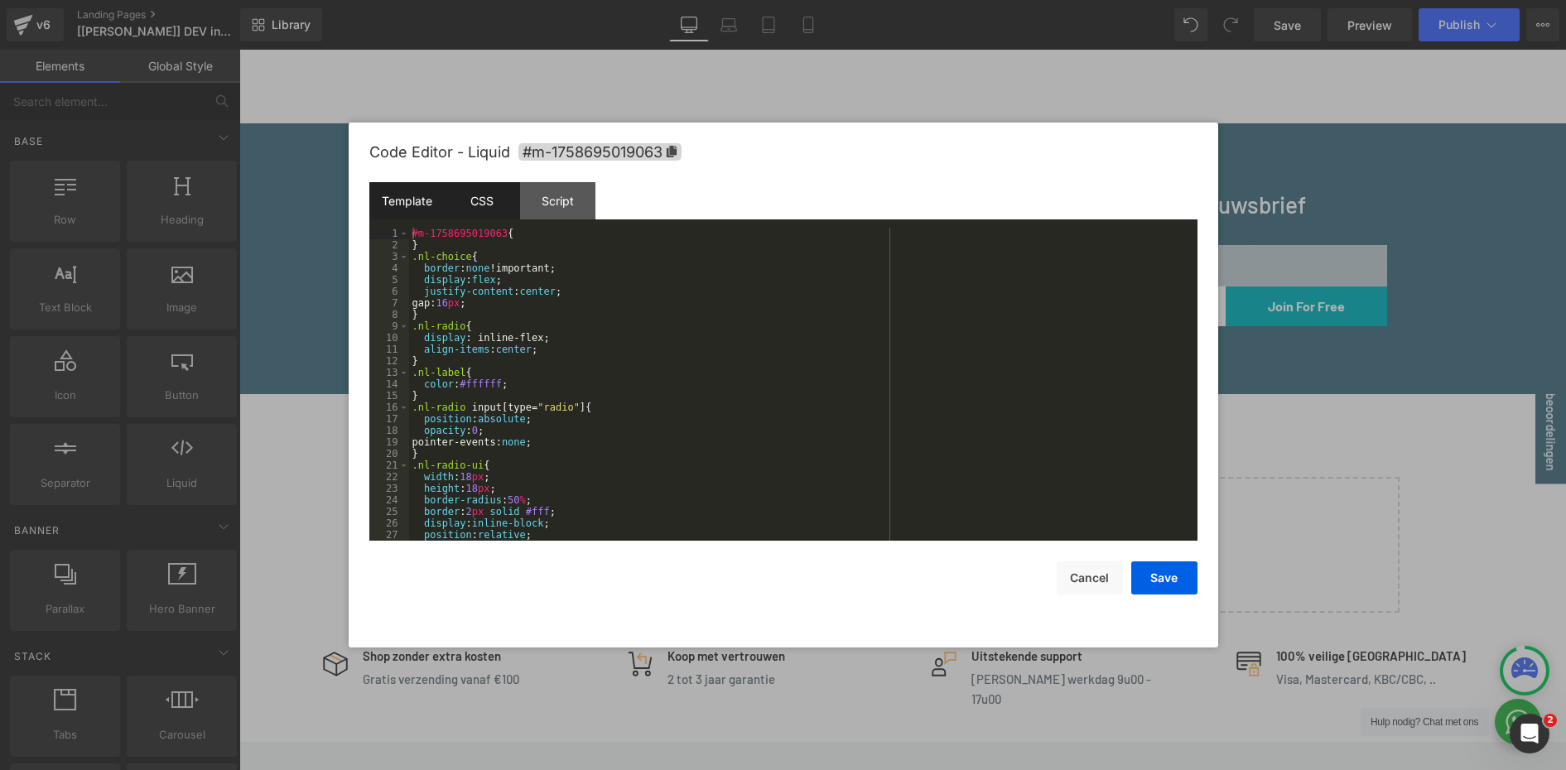
click at [407, 197] on div "Template" at bounding box center [406, 200] width 75 height 37
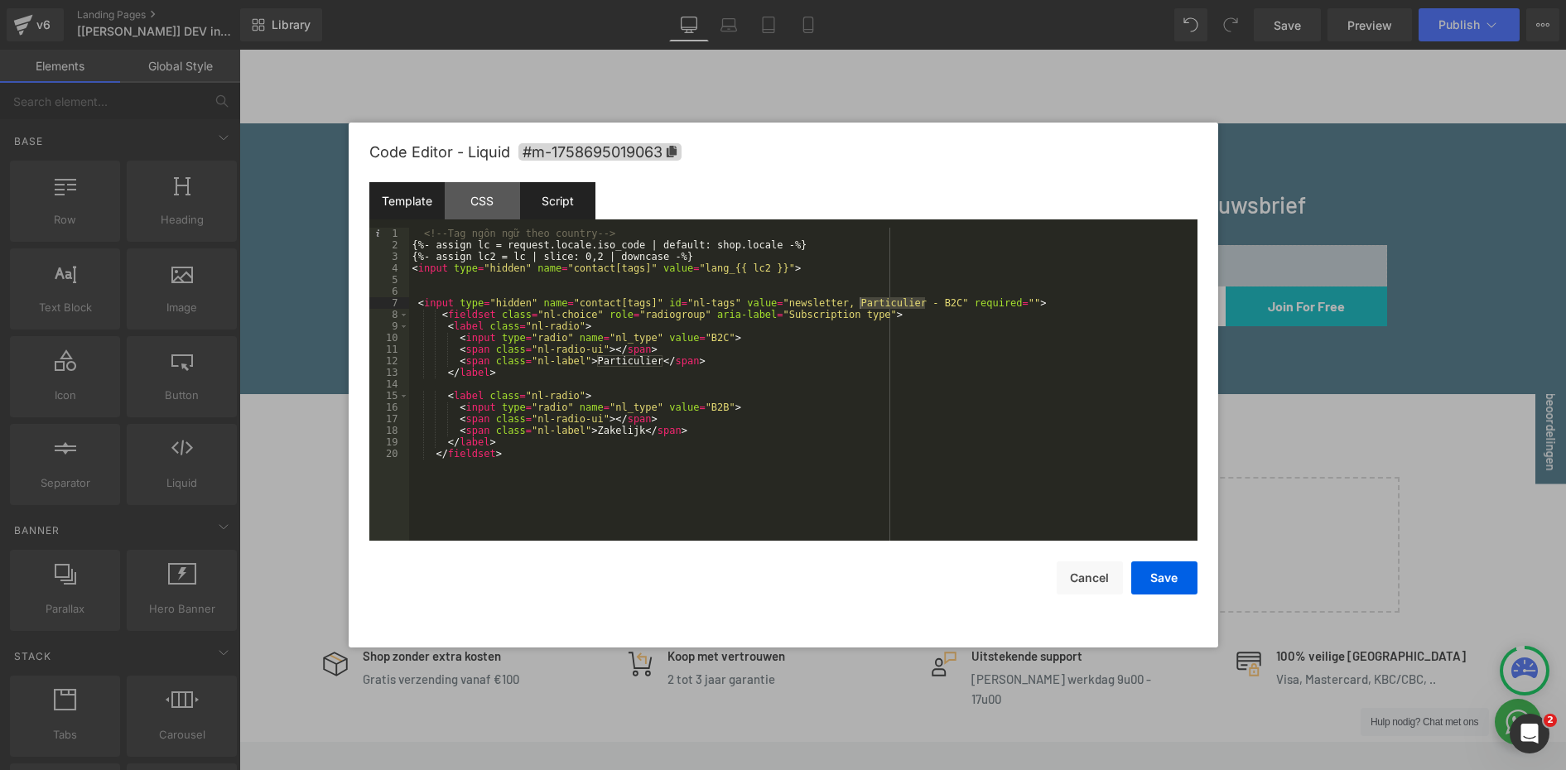
click at [556, 200] on div "Script" at bounding box center [557, 200] width 75 height 37
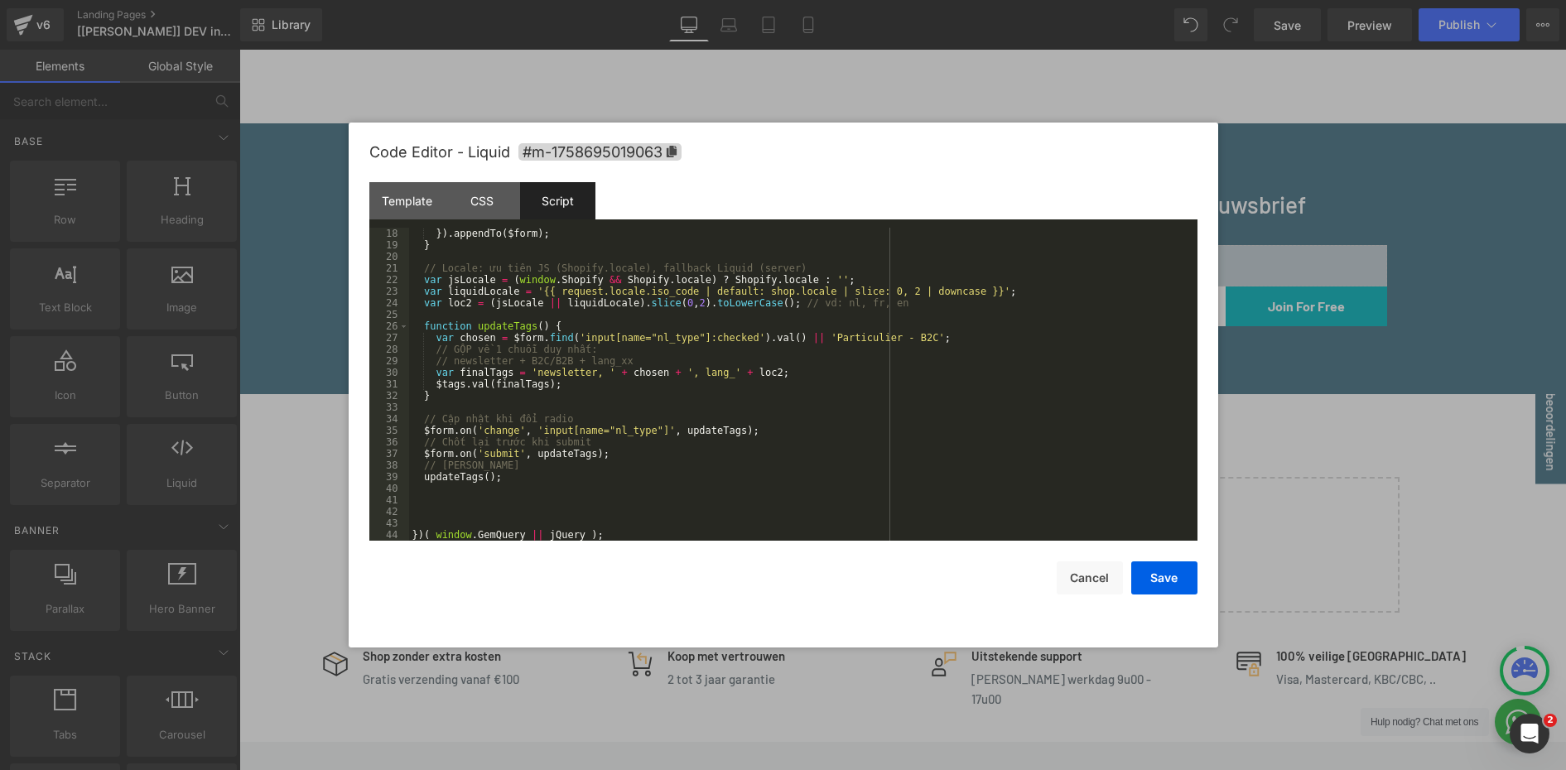
click at [870, 337] on div "}) . appendTo ( $form ) ; } // Locale: ưu tiên JS (Shopify.locale), fallback Li…" at bounding box center [800, 396] width 782 height 336
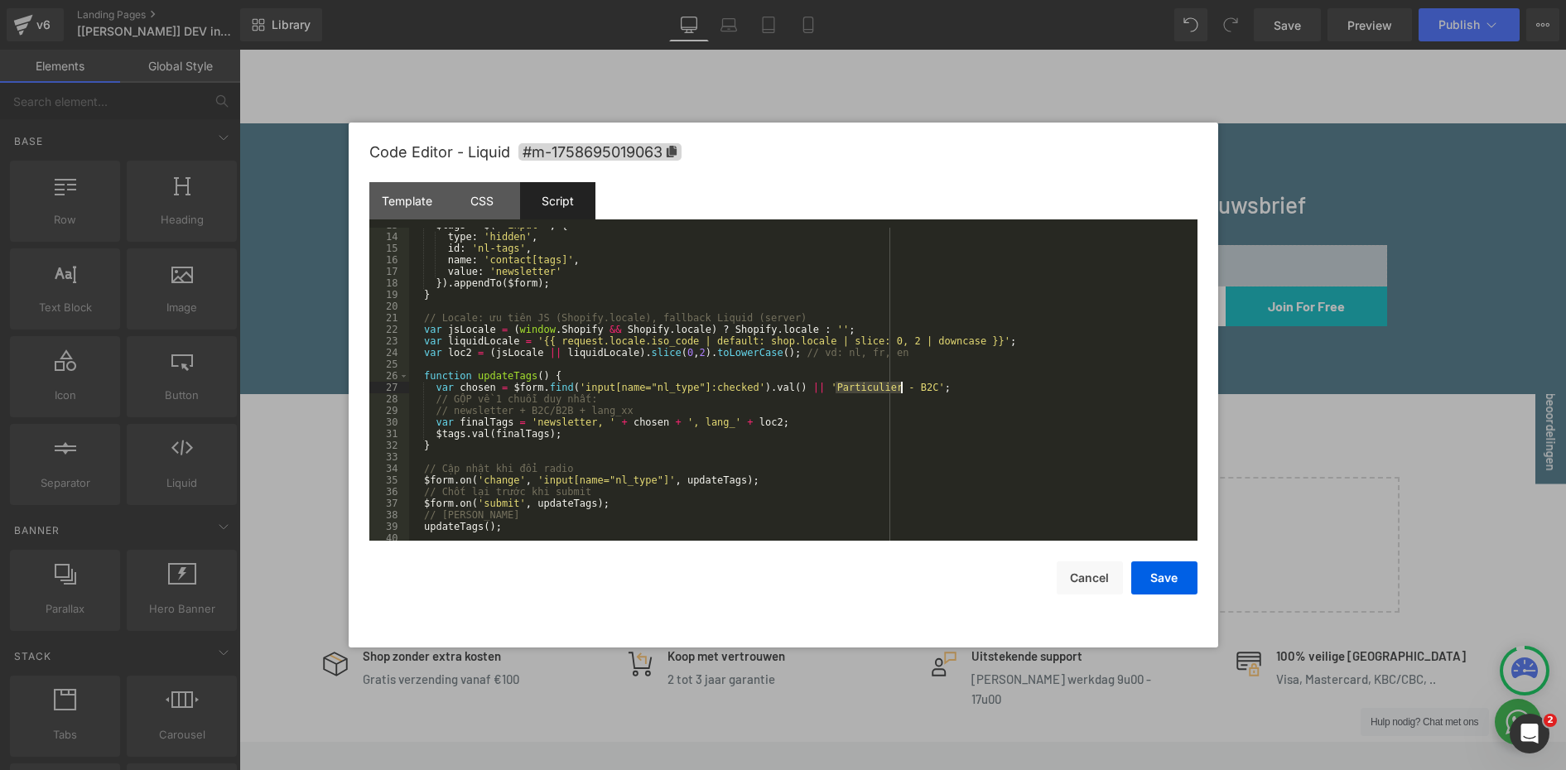
scroll to position [0, 0]
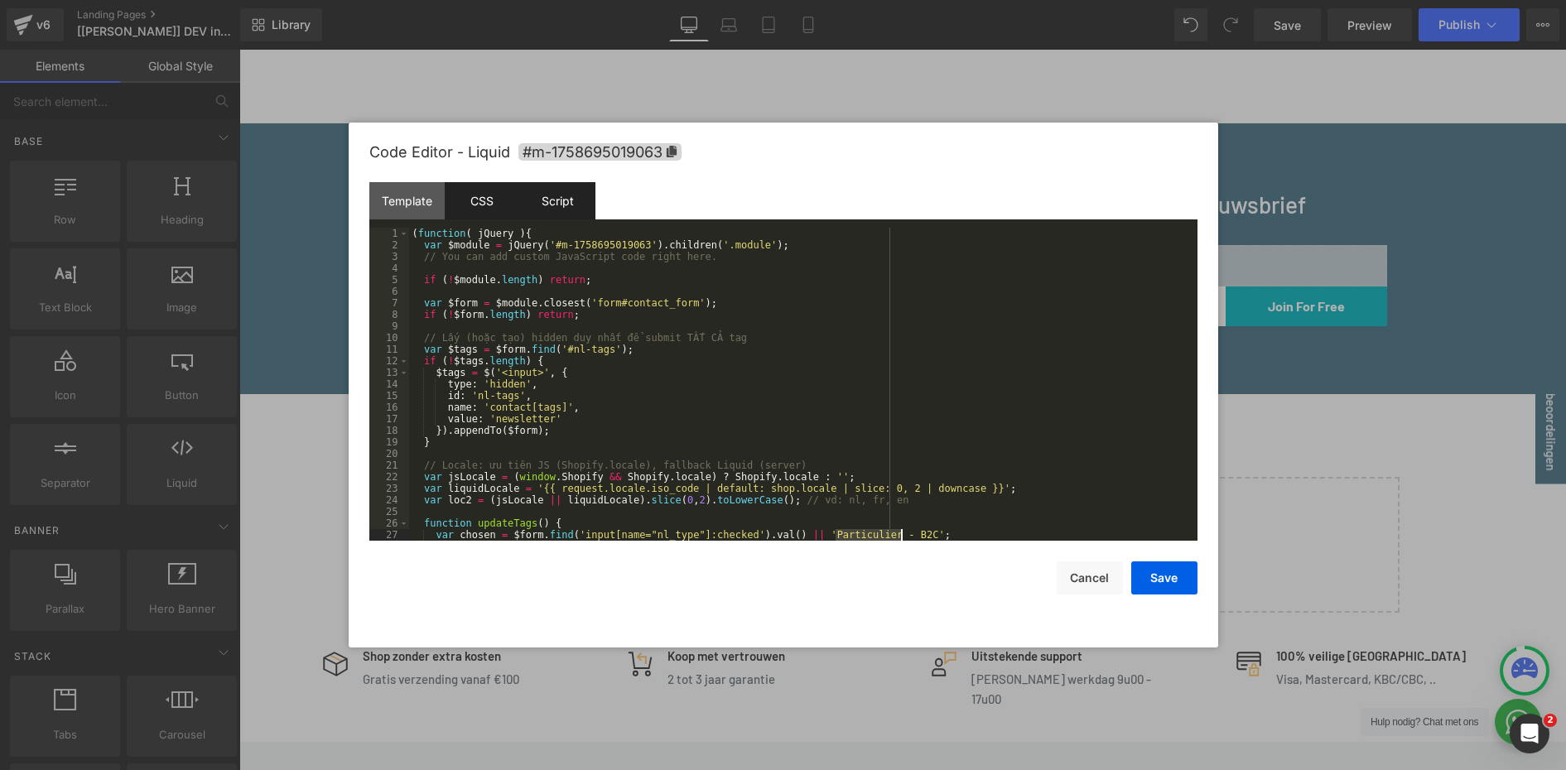
click at [471, 196] on div "CSS" at bounding box center [482, 200] width 75 height 37
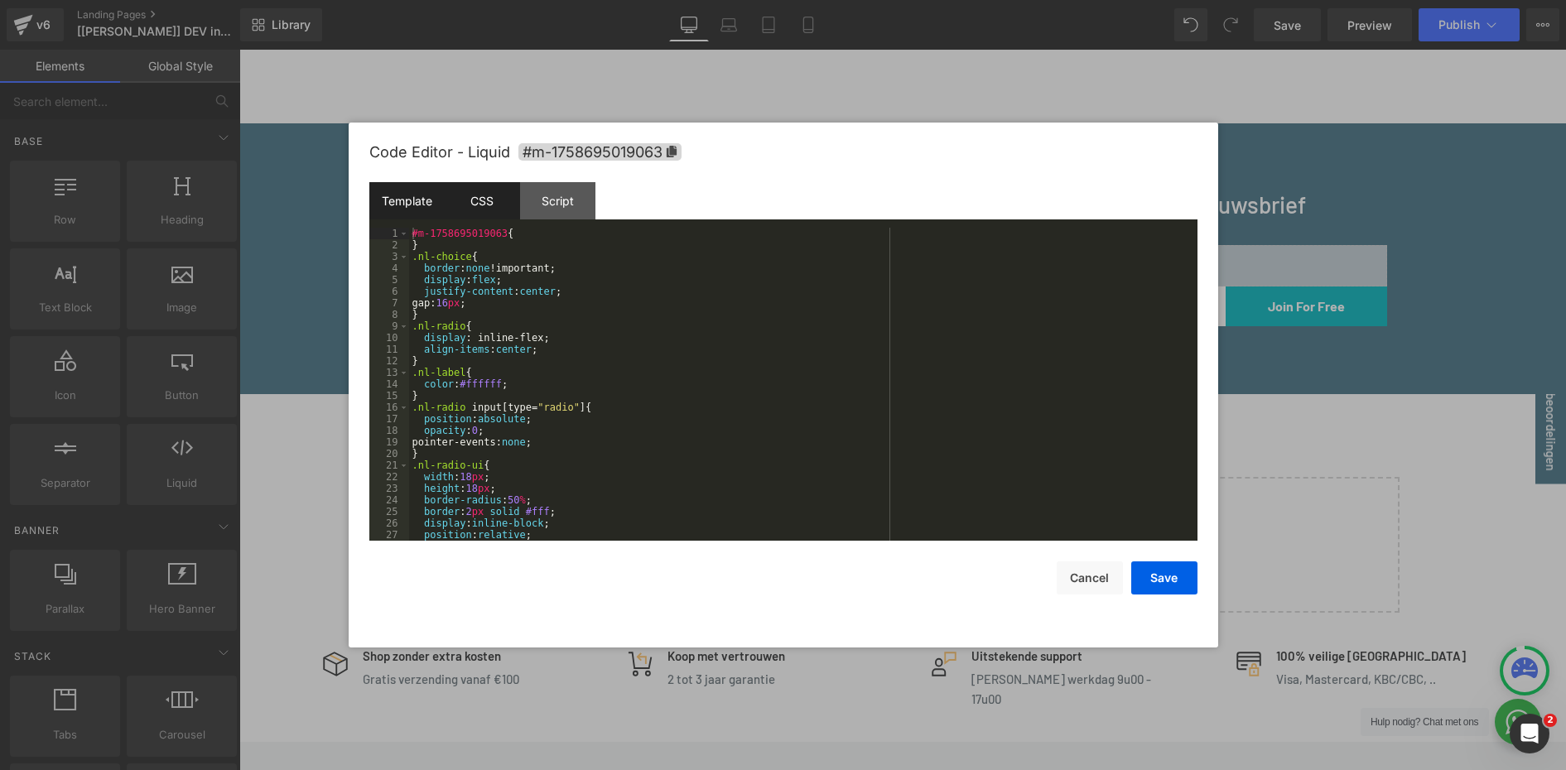
click at [409, 196] on div "Template" at bounding box center [406, 200] width 75 height 37
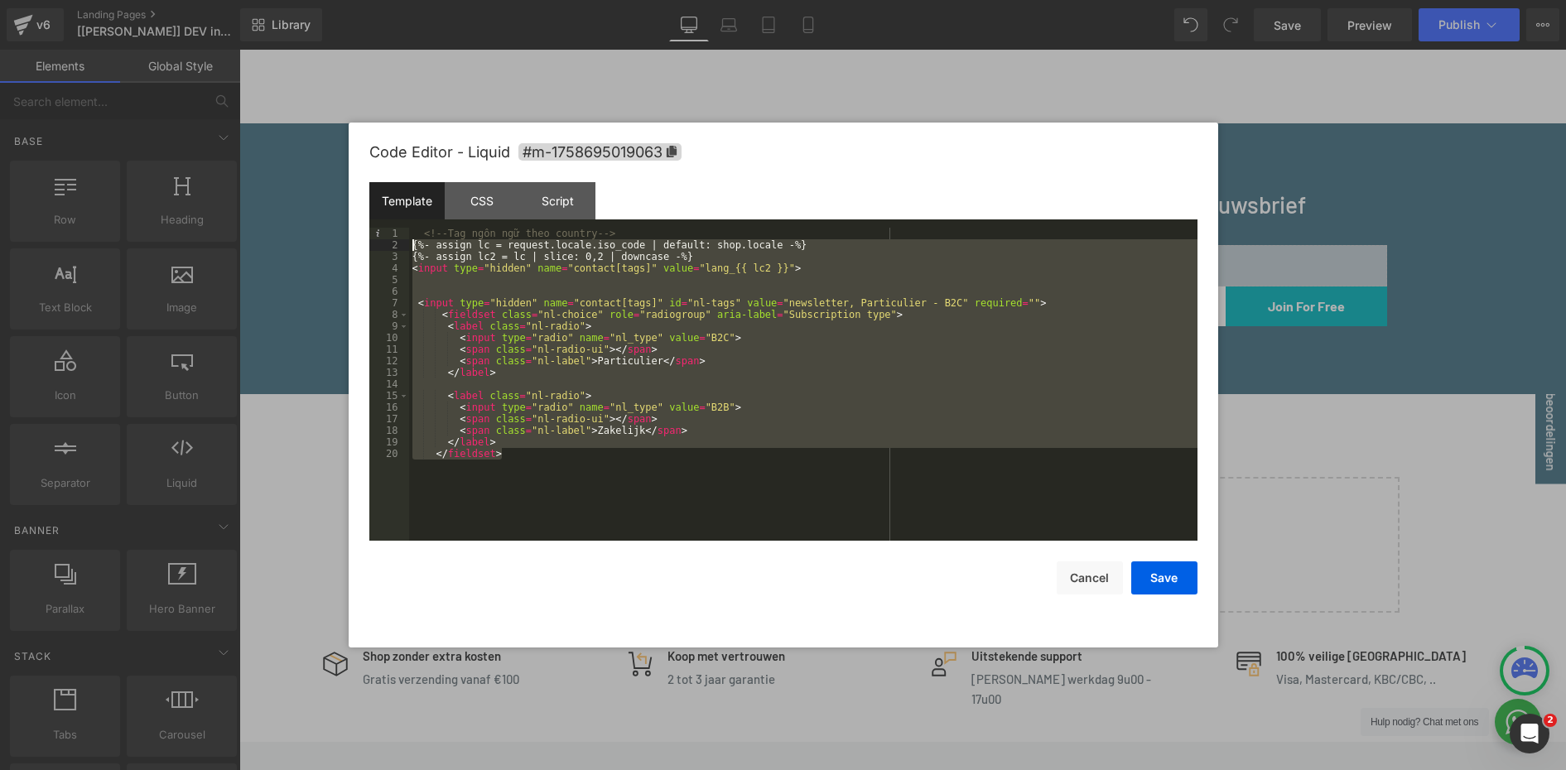
drag, startPoint x: 552, startPoint y: 453, endPoint x: 303, endPoint y: 243, distance: 326.1
click at [303, 243] on body "You are previewing how the will restyle your page. You can not edit Elements in…" at bounding box center [783, 385] width 1566 height 770
click at [557, 205] on div "Script" at bounding box center [557, 200] width 75 height 37
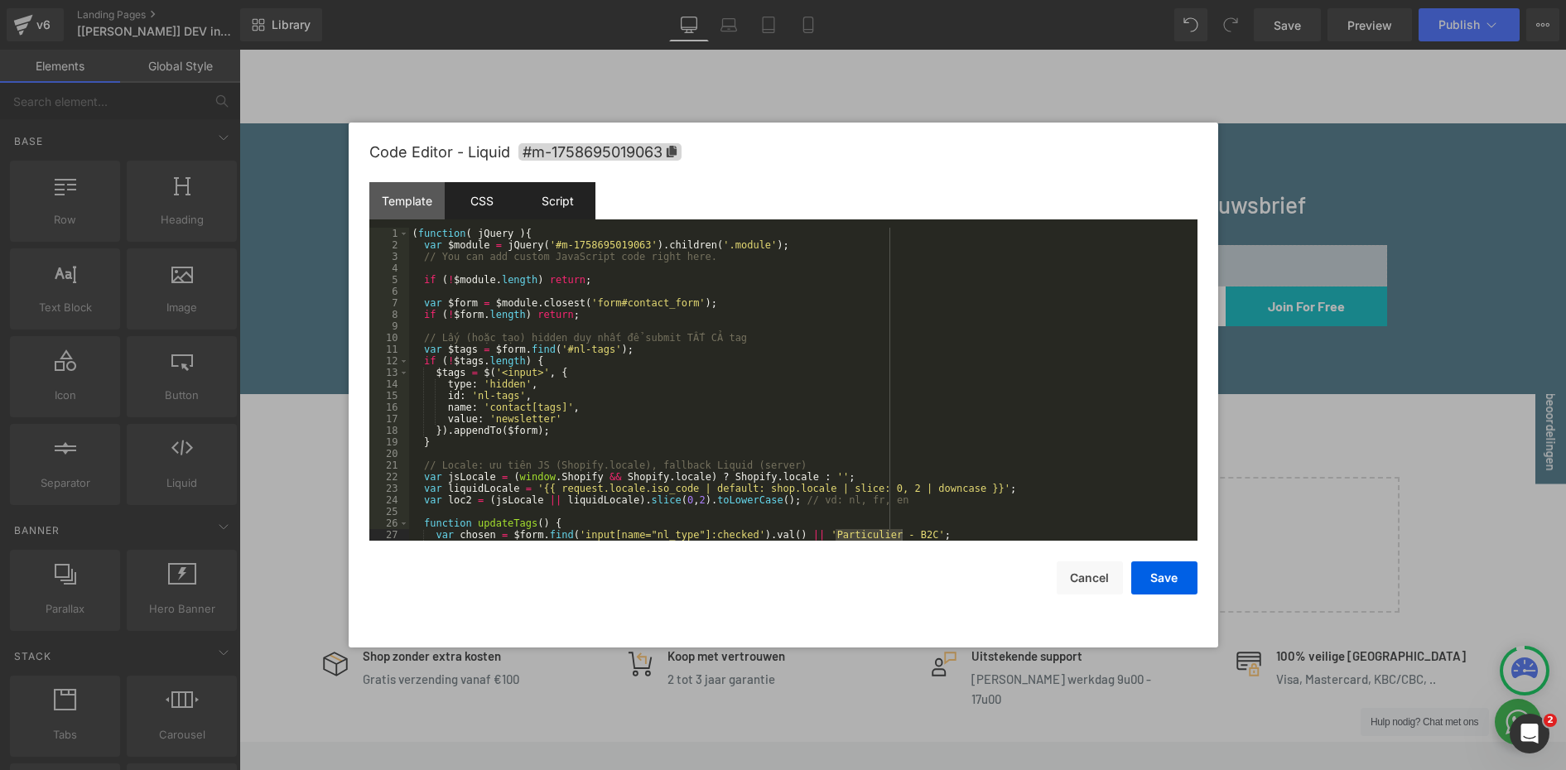
click at [470, 201] on div "CSS" at bounding box center [482, 200] width 75 height 37
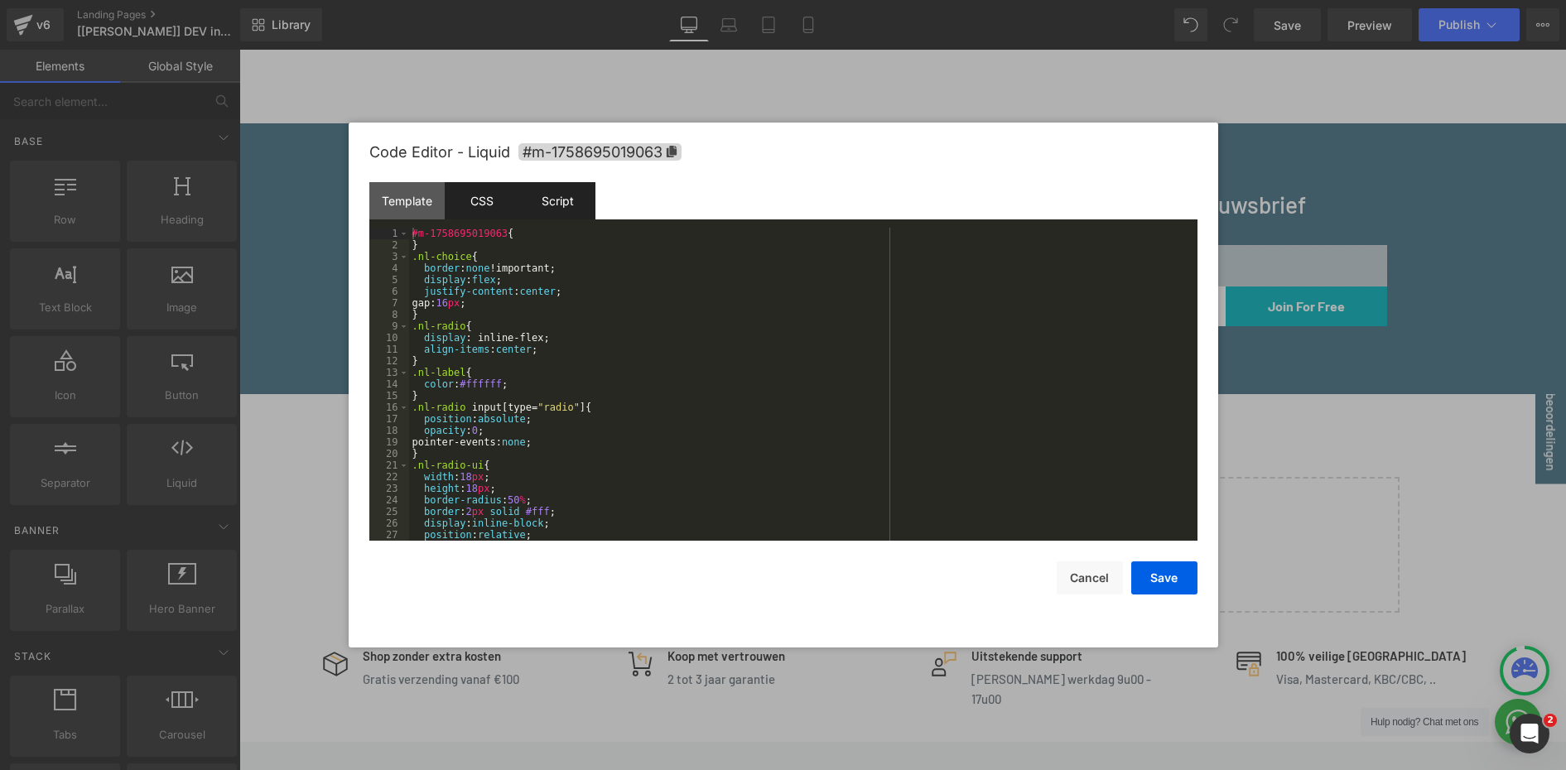
click at [546, 190] on div "Script" at bounding box center [557, 200] width 75 height 37
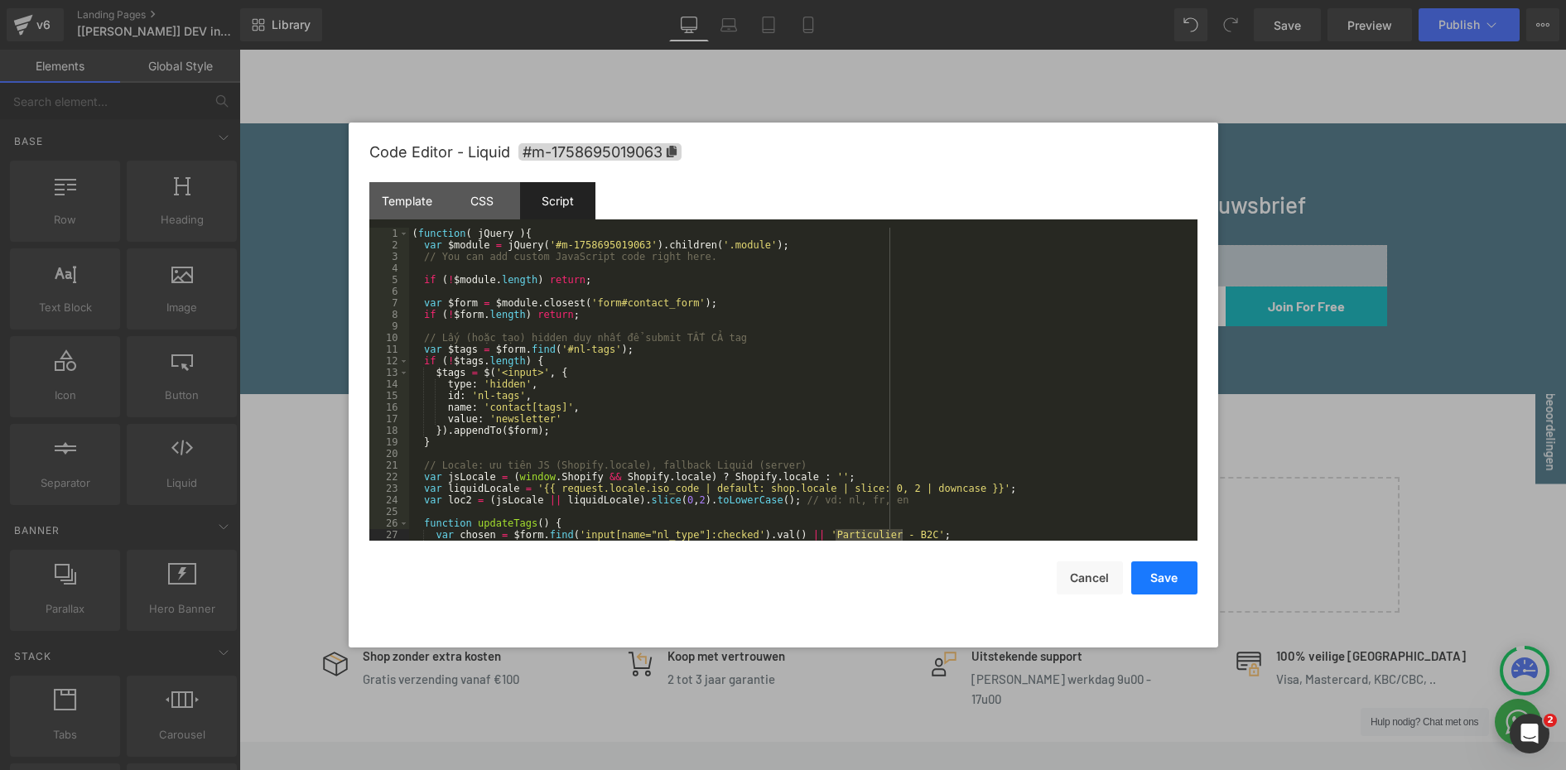
click at [1181, 570] on button "Save" at bounding box center [1164, 577] width 66 height 33
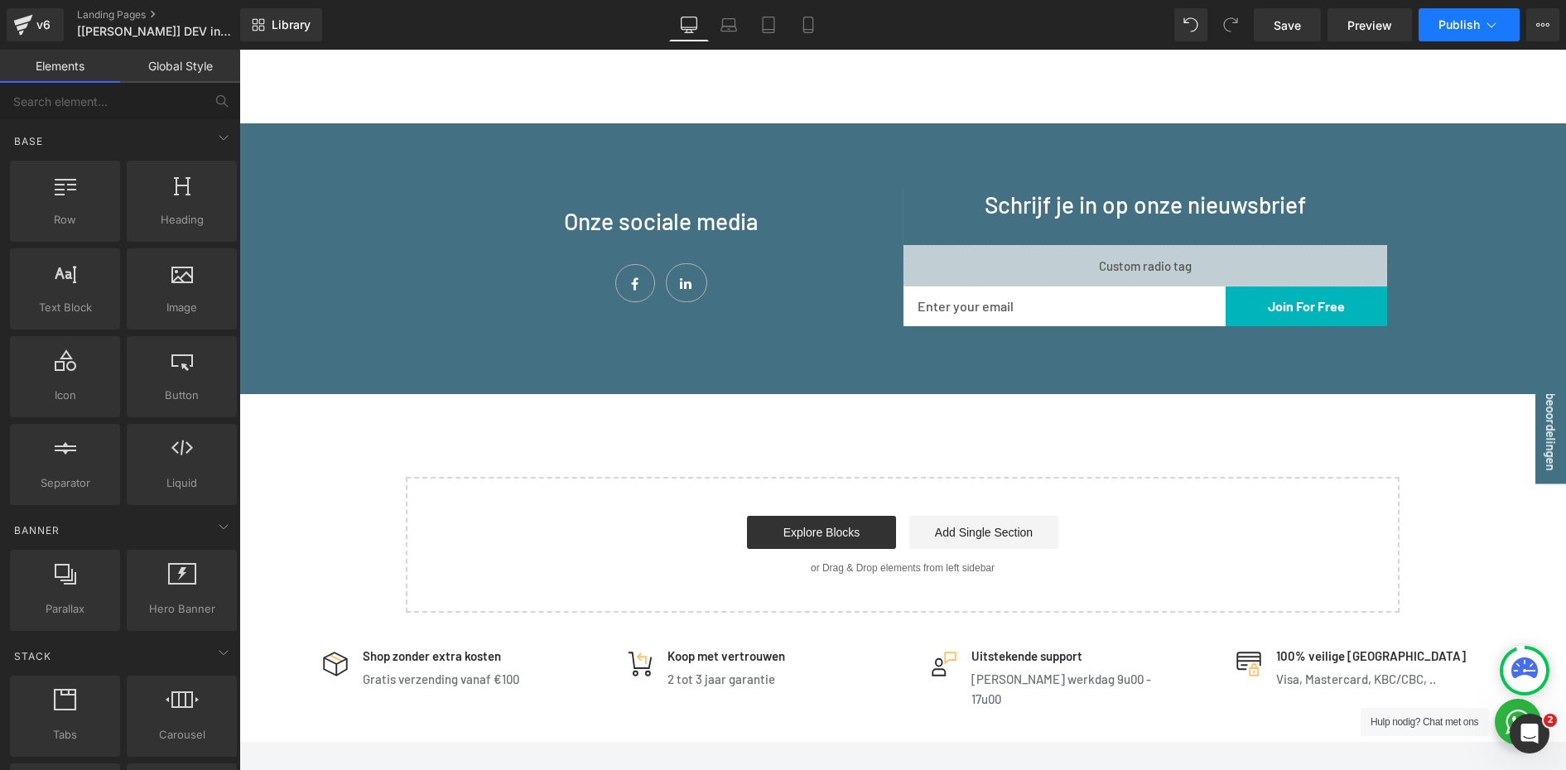
click at [1453, 26] on span "Publish" at bounding box center [1458, 24] width 41 height 13
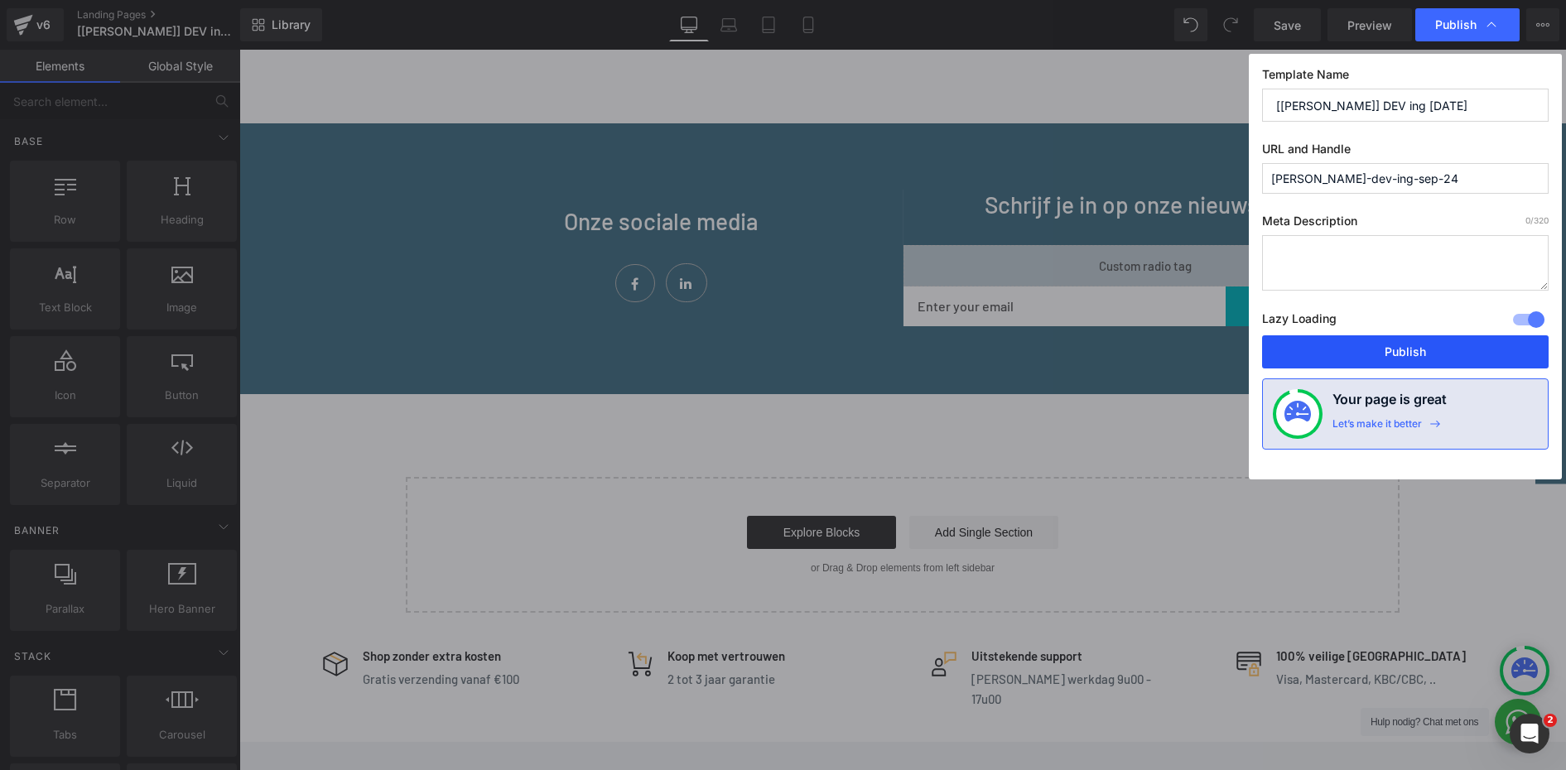
click at [1397, 357] on button "Publish" at bounding box center [1405, 351] width 286 height 33
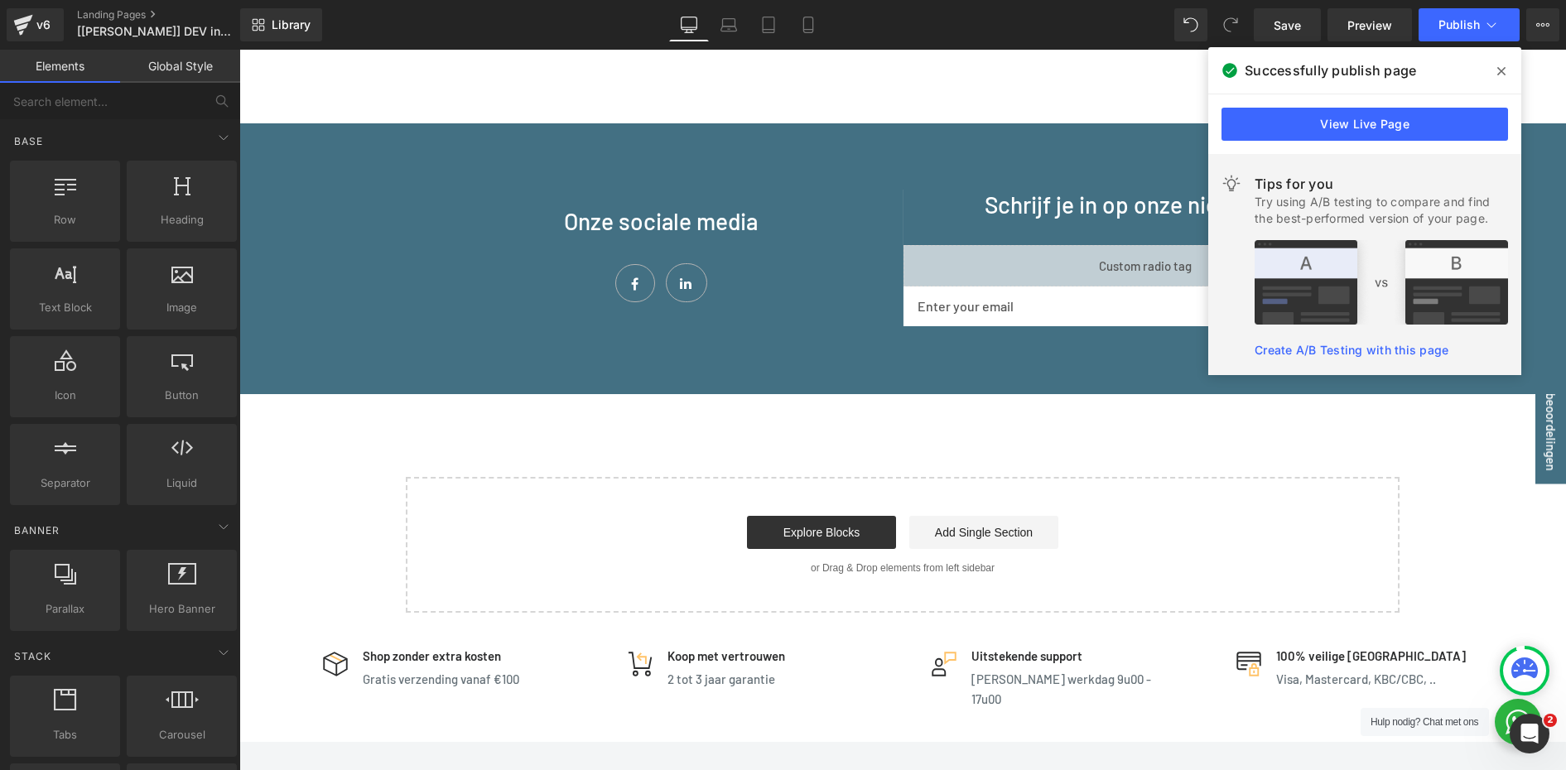
click at [1496, 67] on span at bounding box center [1501, 71] width 26 height 26
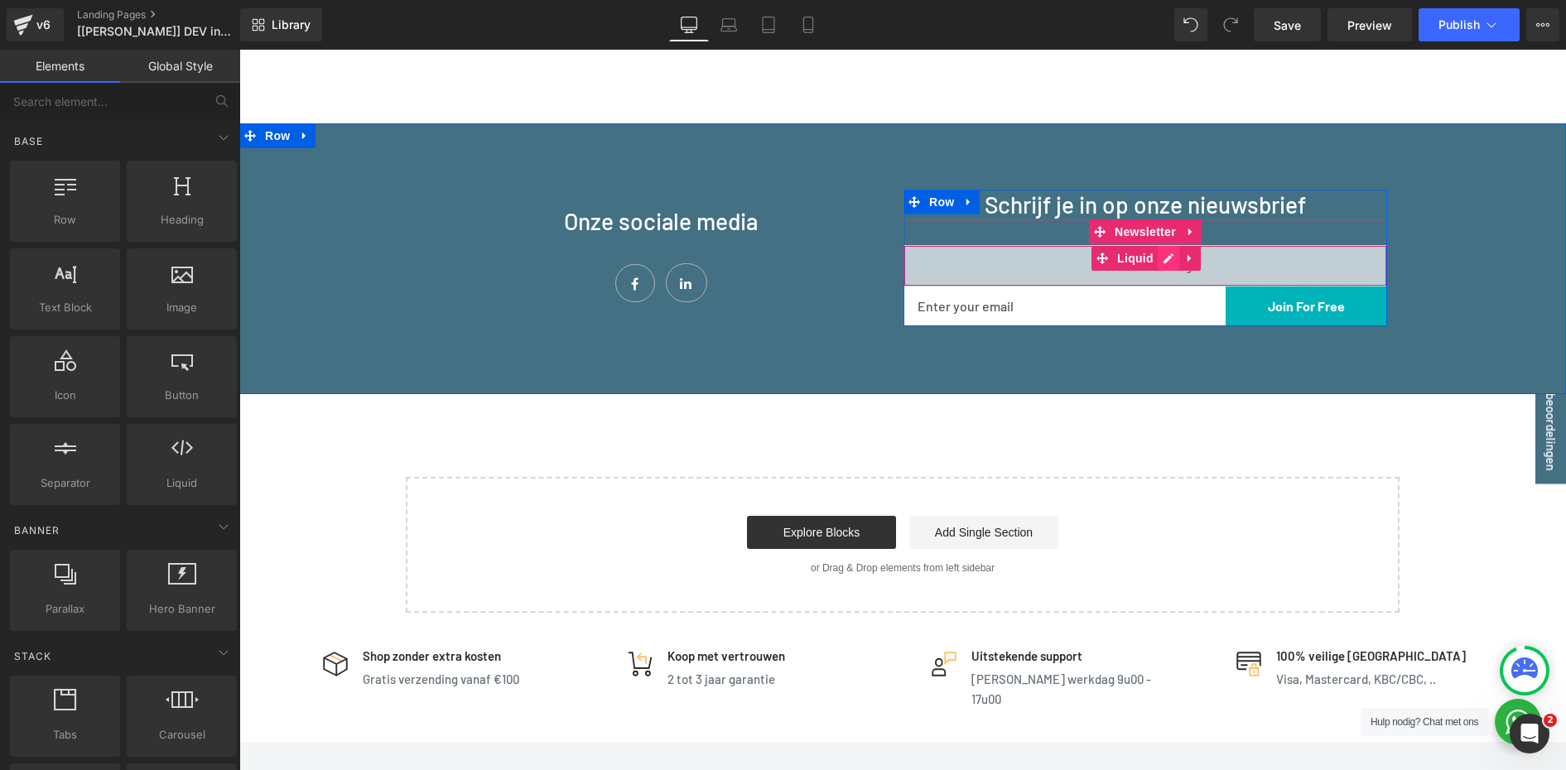
click at [1161, 257] on div "Liquid" at bounding box center [1144, 265] width 483 height 41
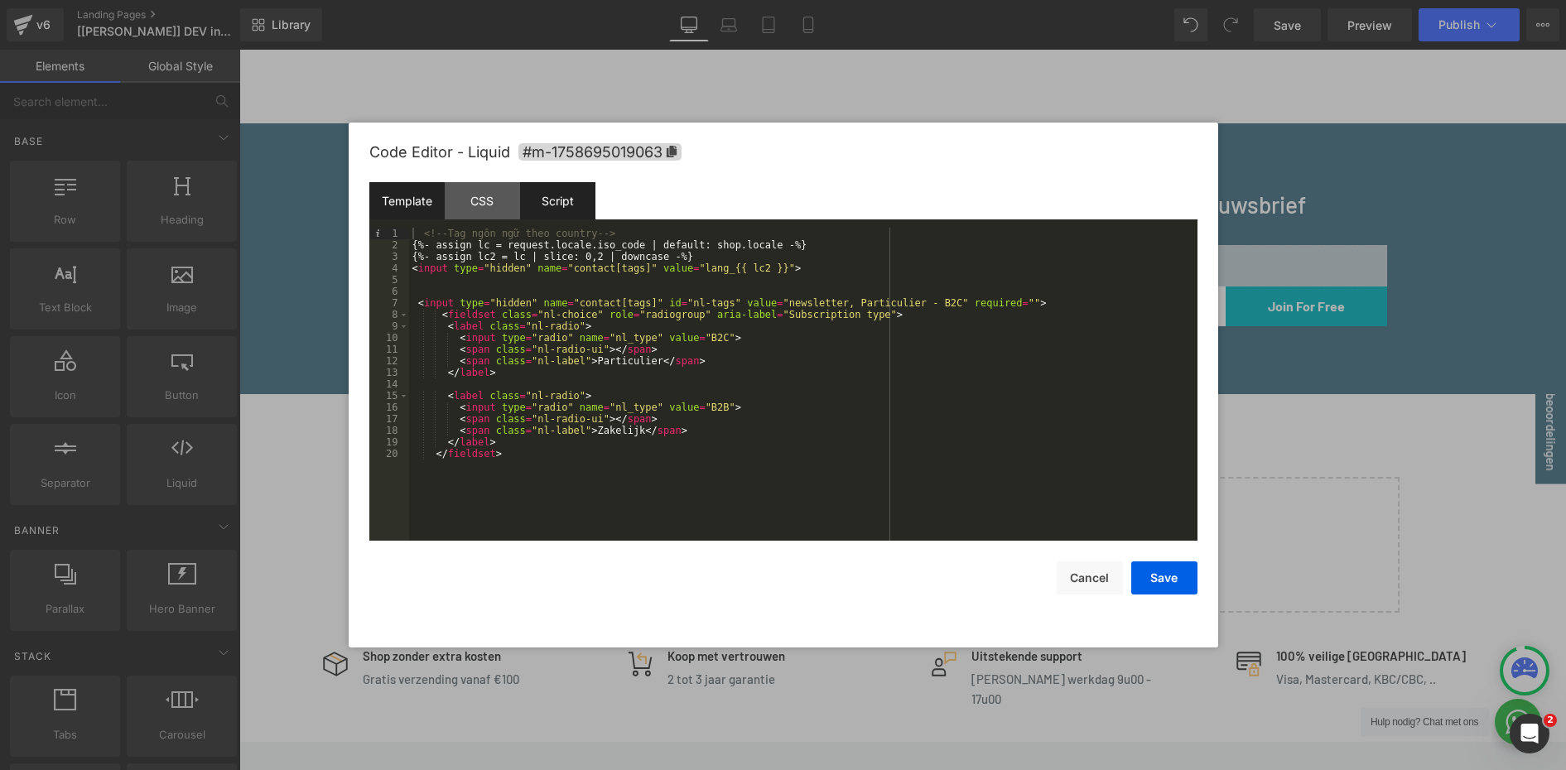
click at [559, 195] on div "Script" at bounding box center [557, 200] width 75 height 37
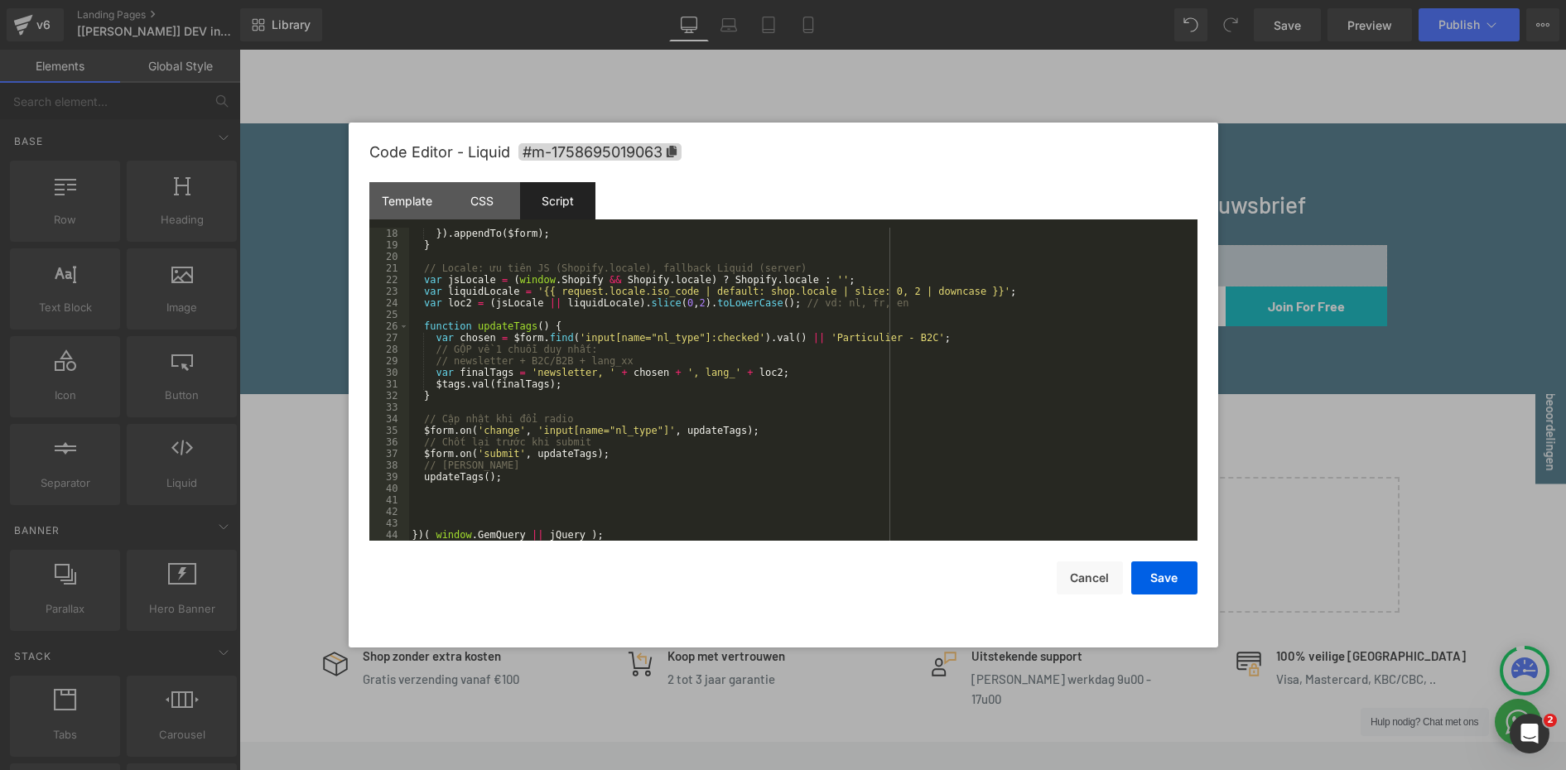
scroll to position [197, 0]
click at [1080, 580] on button "Cancel" at bounding box center [1089, 577] width 66 height 33
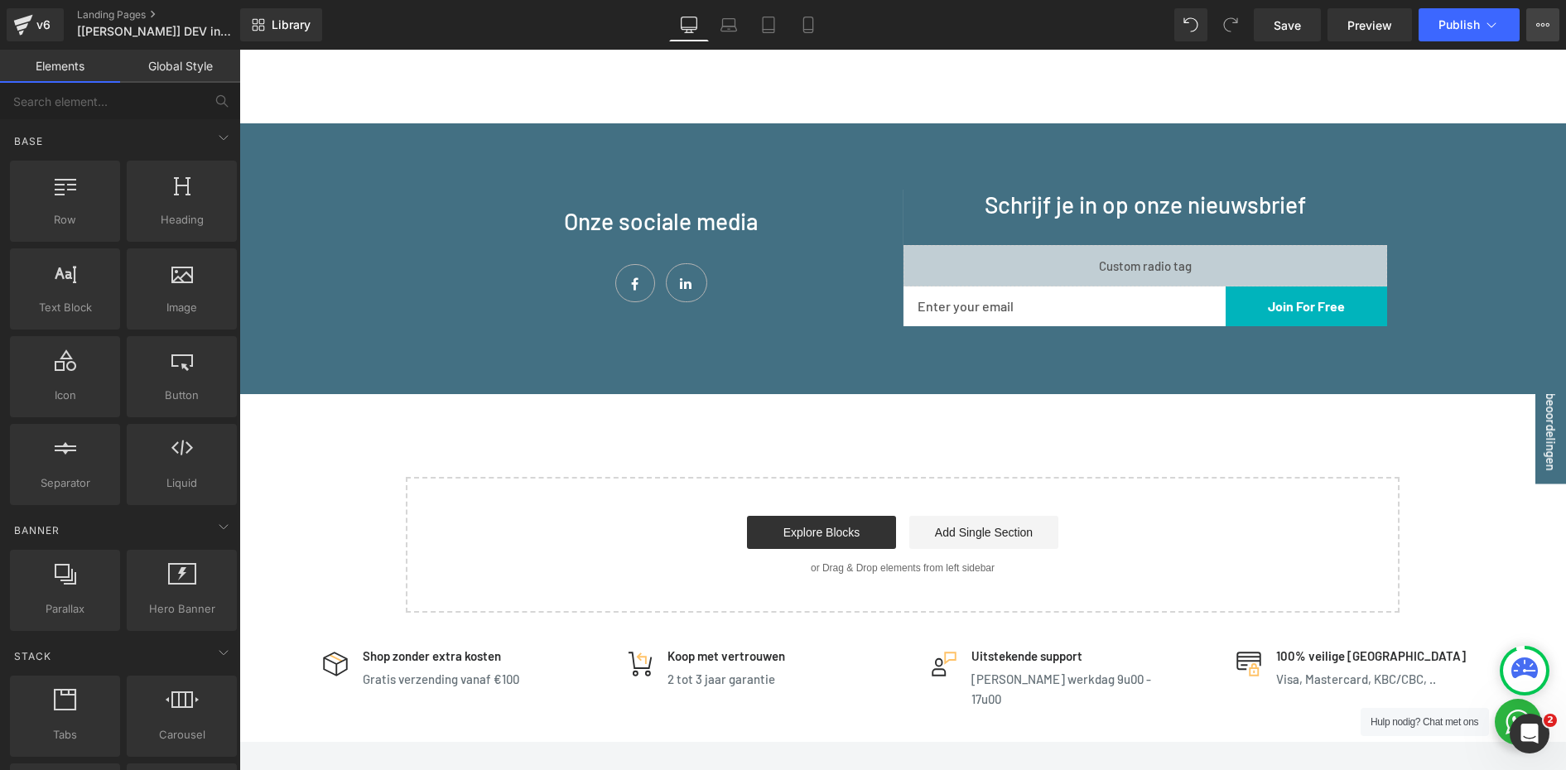
click at [1545, 24] on icon at bounding box center [1542, 24] width 13 height 13
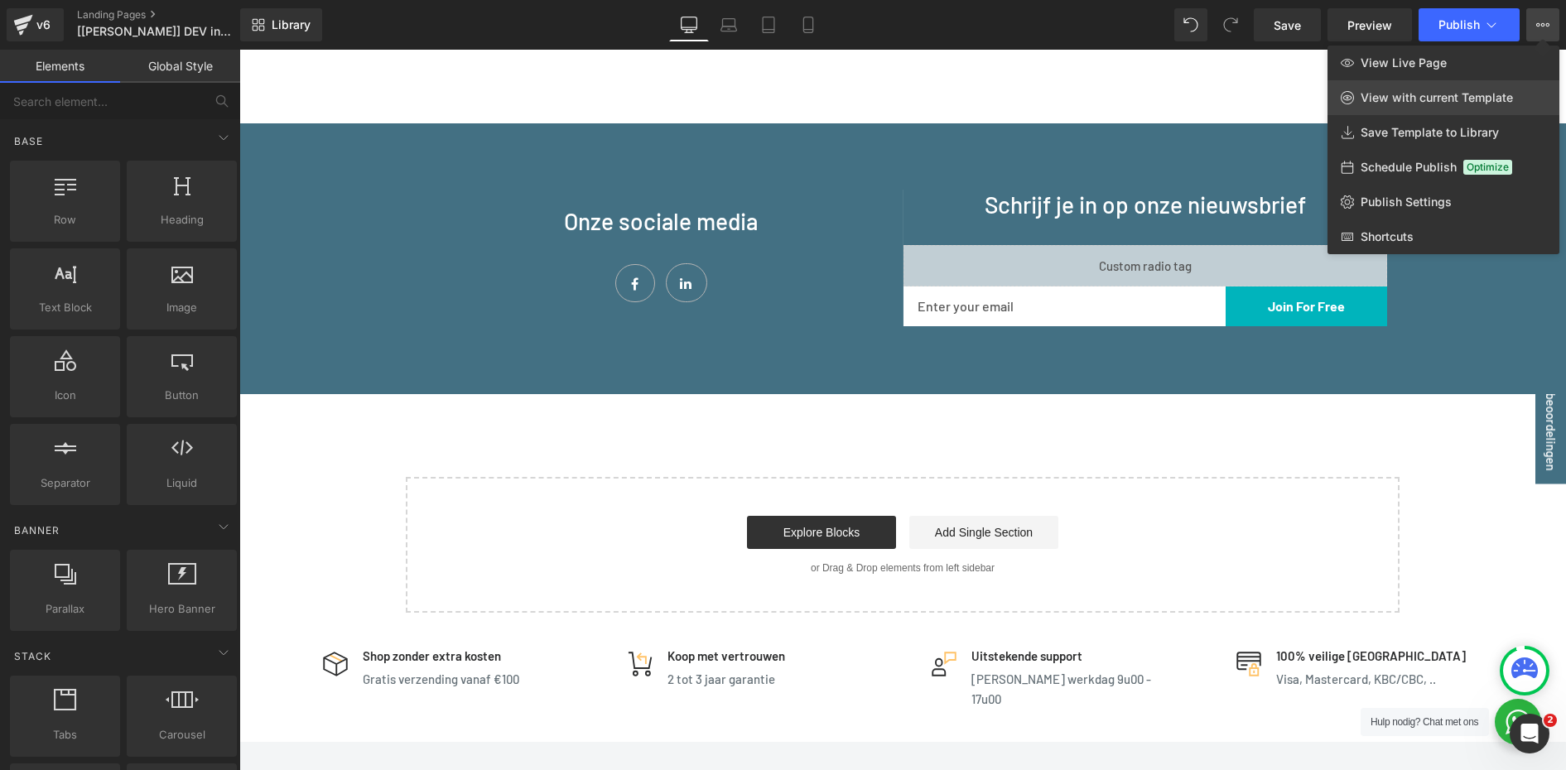
click at [1472, 94] on span "View with current Template" at bounding box center [1436, 97] width 152 height 15
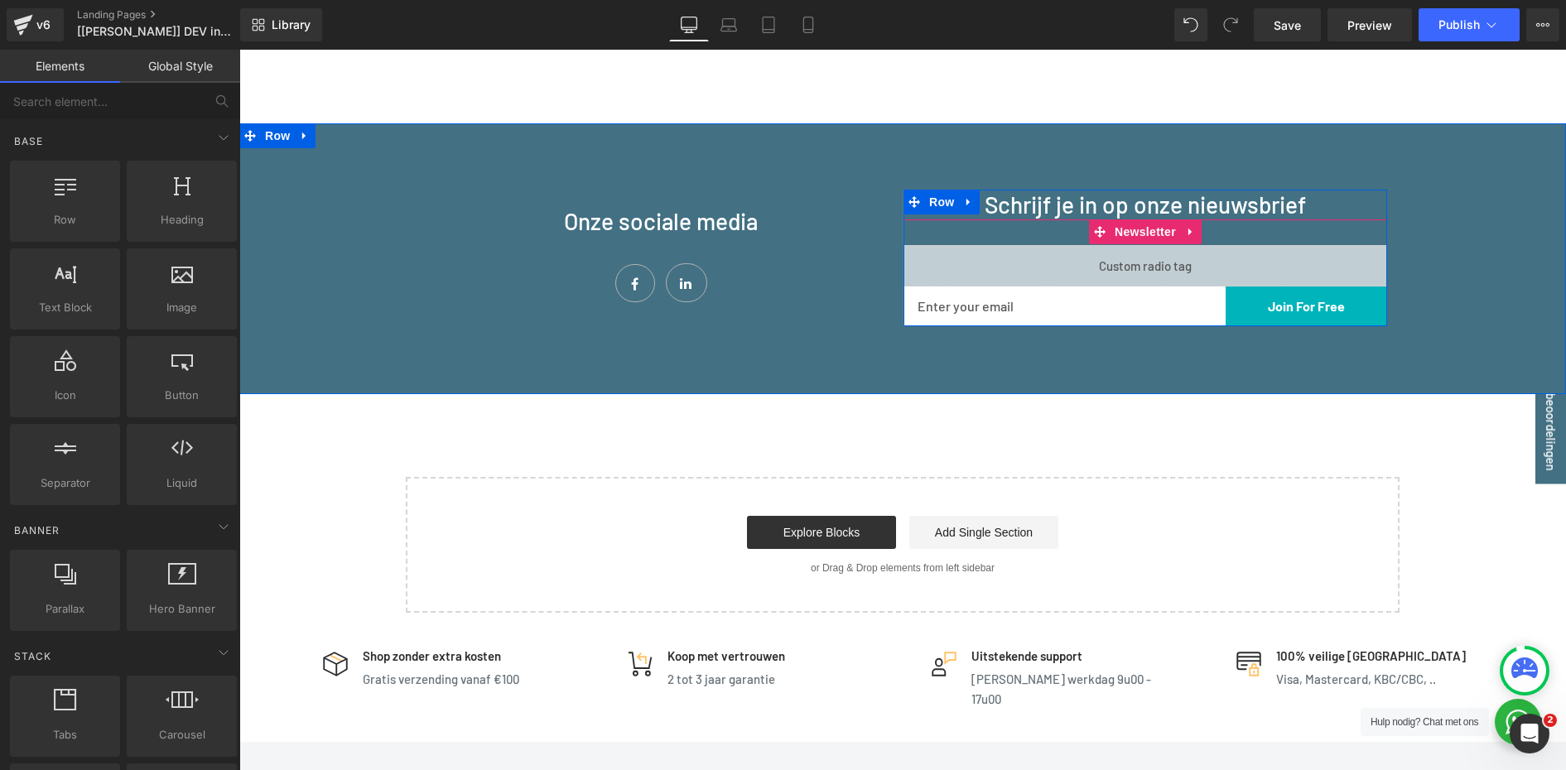
click at [1161, 262] on div "Liquid" at bounding box center [1144, 265] width 483 height 41
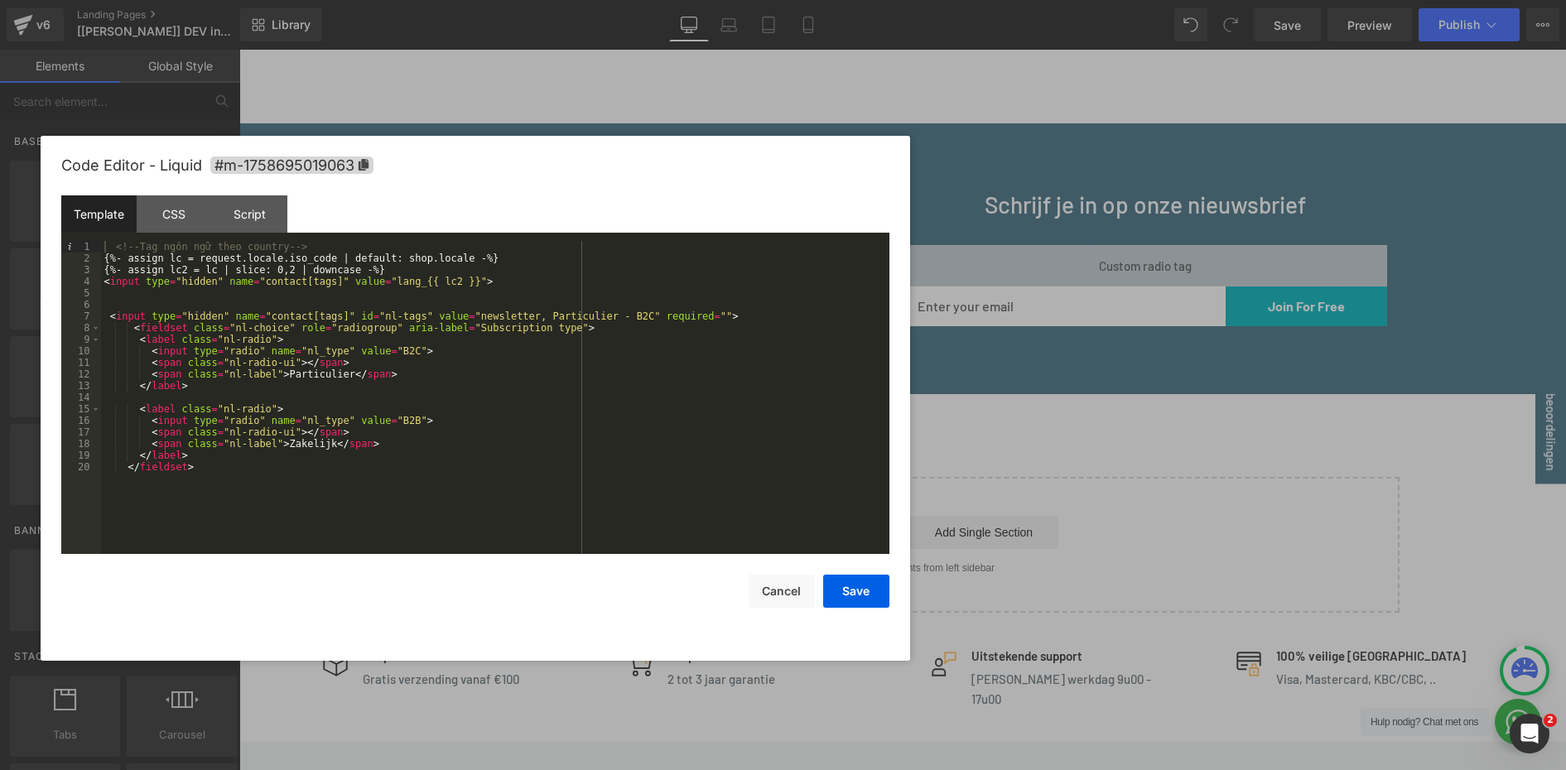
drag, startPoint x: 1027, startPoint y: 142, endPoint x: 719, endPoint y: 155, distance: 308.3
click at [719, 155] on div "Code Editor - Liquid #m-1758695019063" at bounding box center [475, 166] width 828 height 60
click at [244, 218] on div "Script" at bounding box center [249, 213] width 75 height 37
